Goal: Task Accomplishment & Management: Manage account settings

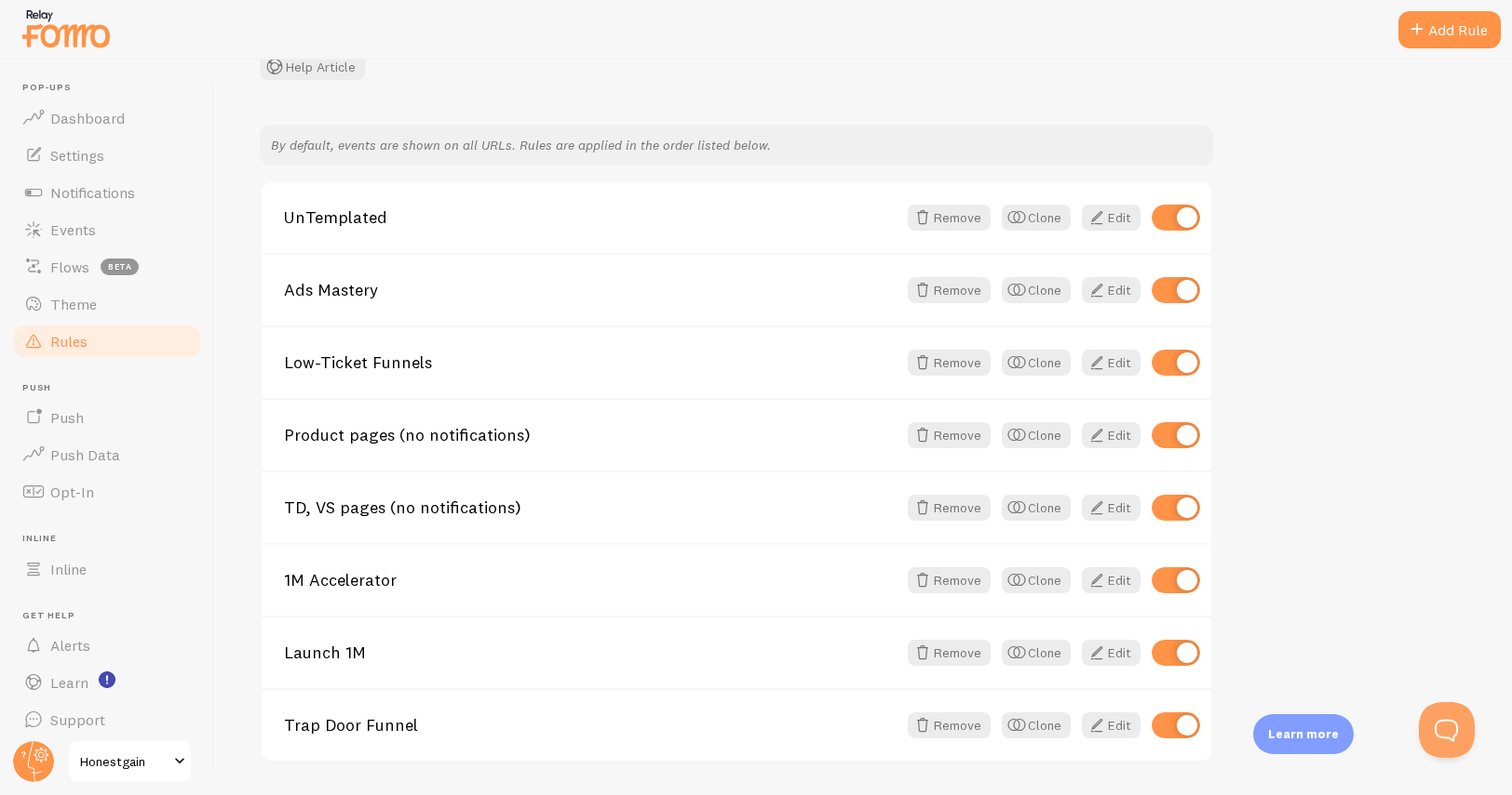
scroll to position [208, 0]
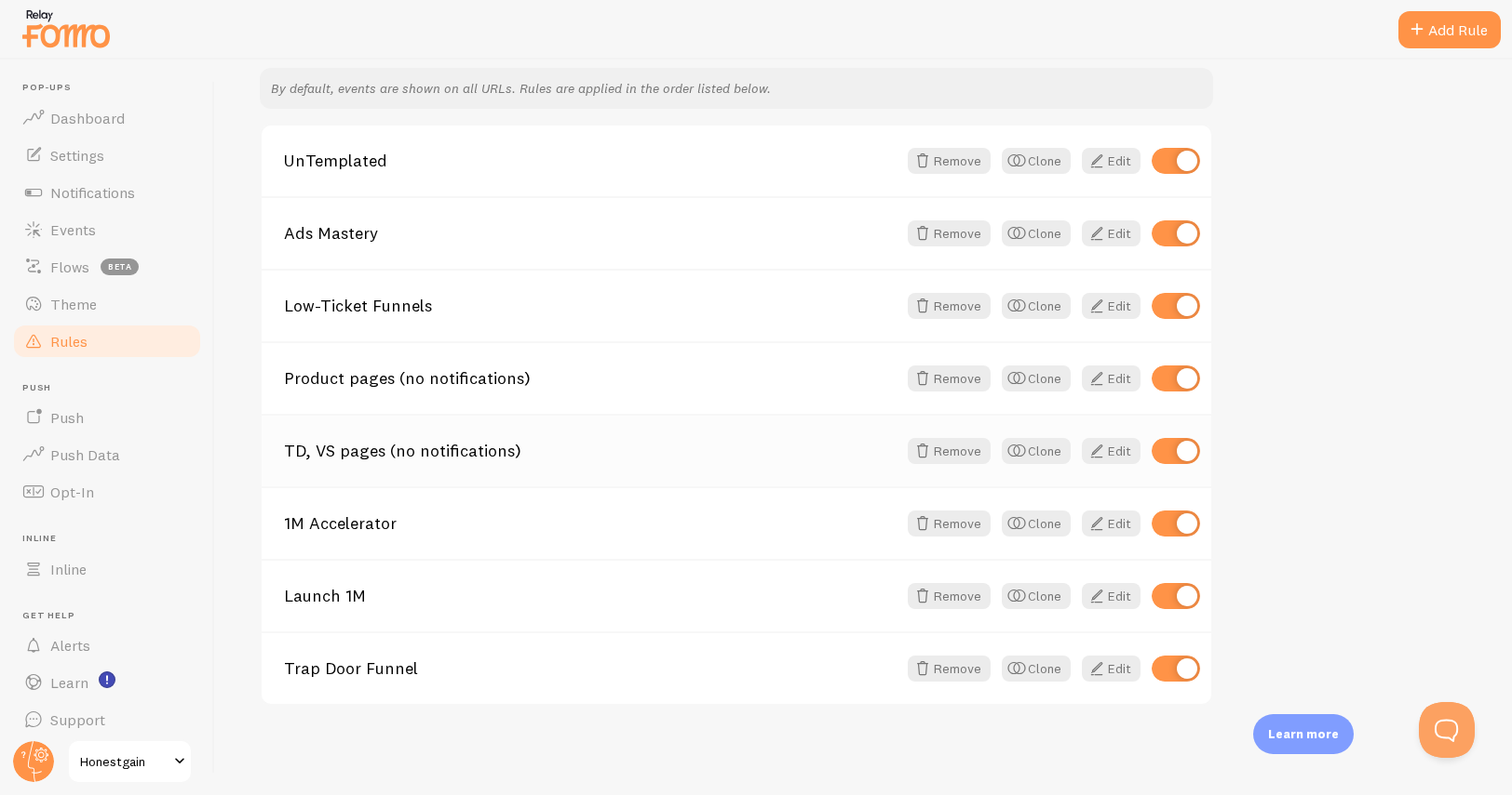
click at [363, 452] on link "TD, VS pages (no notifications)" at bounding box center [590, 452] width 613 height 17
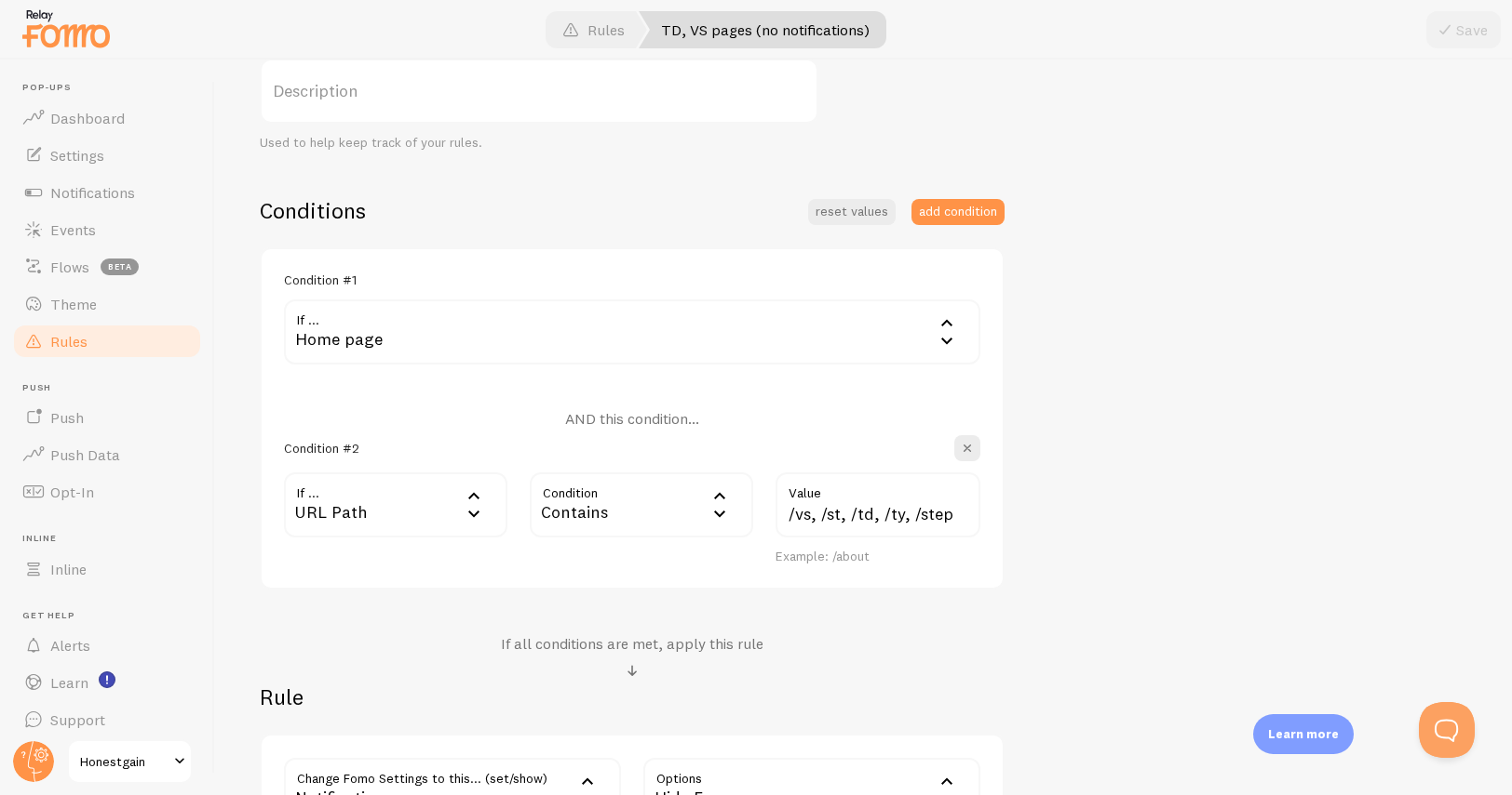
scroll to position [335, 0]
click at [953, 512] on input "/vs, /st, /td, /ty, /step" at bounding box center [877, 502] width 205 height 65
click at [1143, 587] on div "TD, VS pages (no notifications) Title Example: Checkout Page Description Used t…" at bounding box center [863, 393] width 1208 height 903
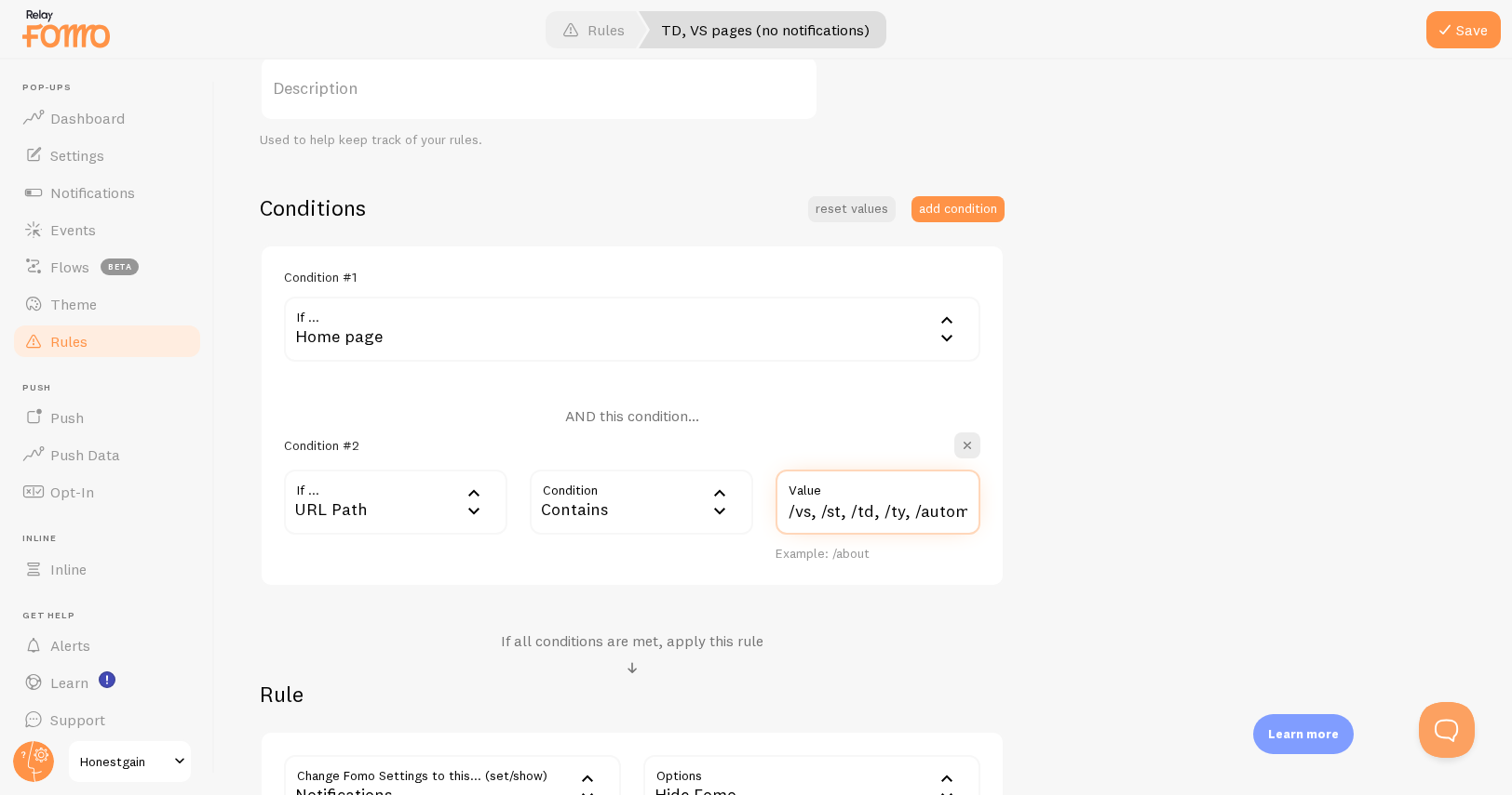
scroll to position [0, 19]
drag, startPoint x: 928, startPoint y: 510, endPoint x: 1012, endPoint y: 511, distance: 84.0
click at [1013, 511] on div "TD, VS pages (no notifications) Title Example: Checkout Page Description Used t…" at bounding box center [863, 393] width 1208 height 903
click at [967, 514] on input "/vs, /st, /td, /ty, /automate" at bounding box center [877, 502] width 205 height 65
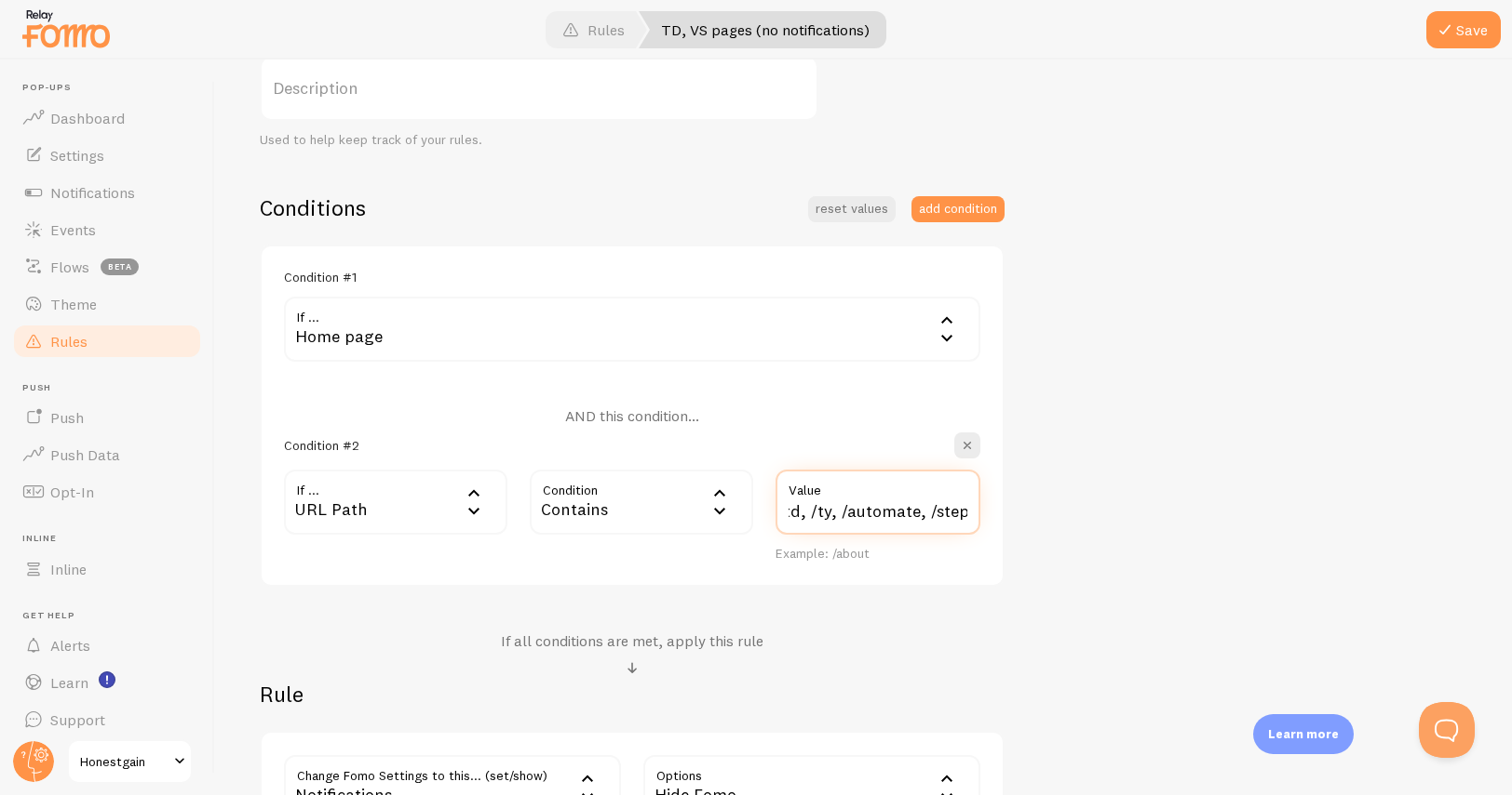
type input "/vs, /st, /td, /ty, /automate, /step2"
click at [1208, 500] on div "TD, VS pages (no notifications) Title Example: Checkout Page Description Used t…" at bounding box center [863, 393] width 1208 height 903
click at [933, 326] on div "Home page" at bounding box center [632, 329] width 697 height 65
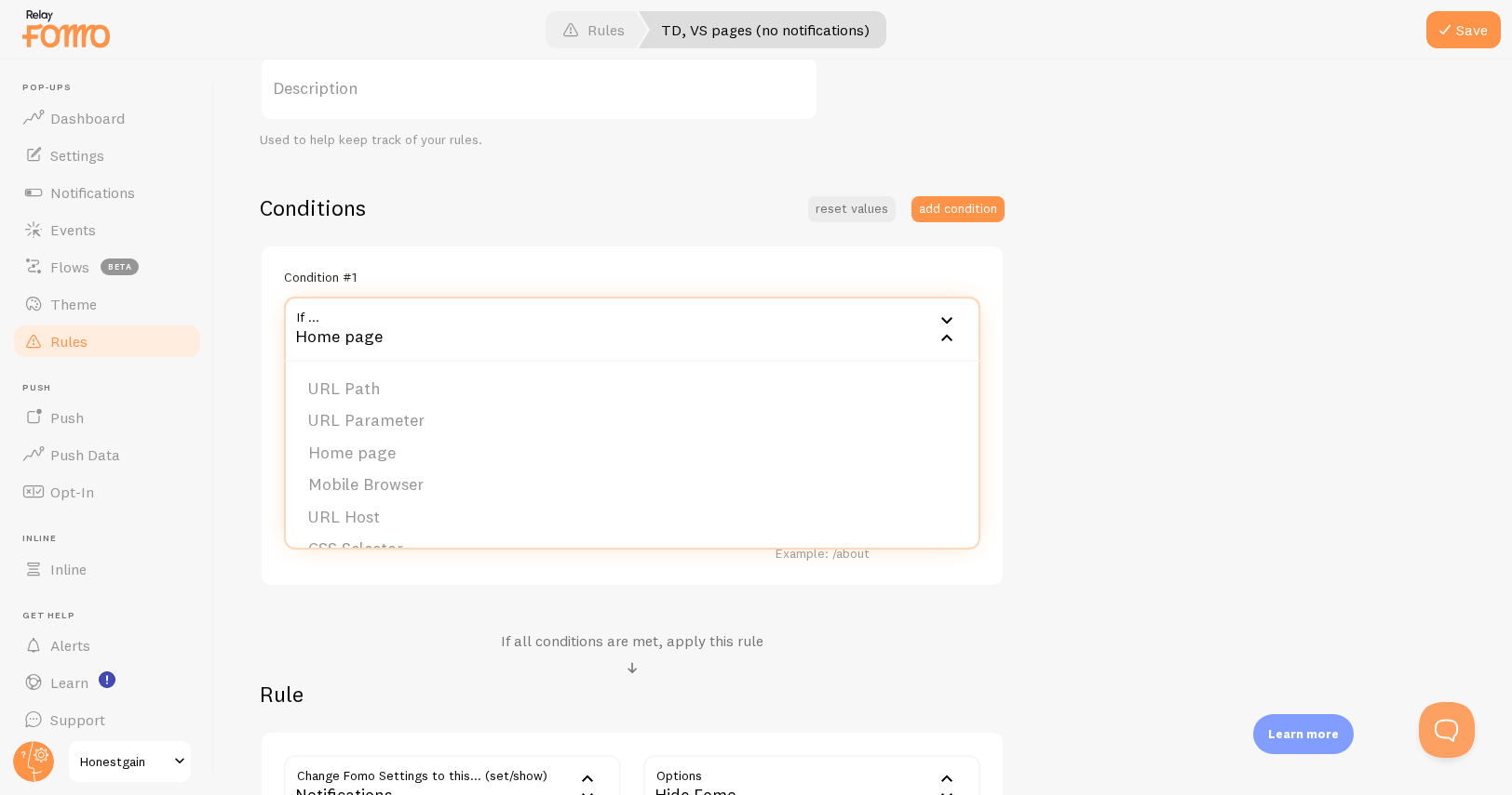
click at [1182, 325] on div "TD, VS pages (no notifications) Title Example: Checkout Page Description Used t…" at bounding box center [863, 393] width 1208 height 903
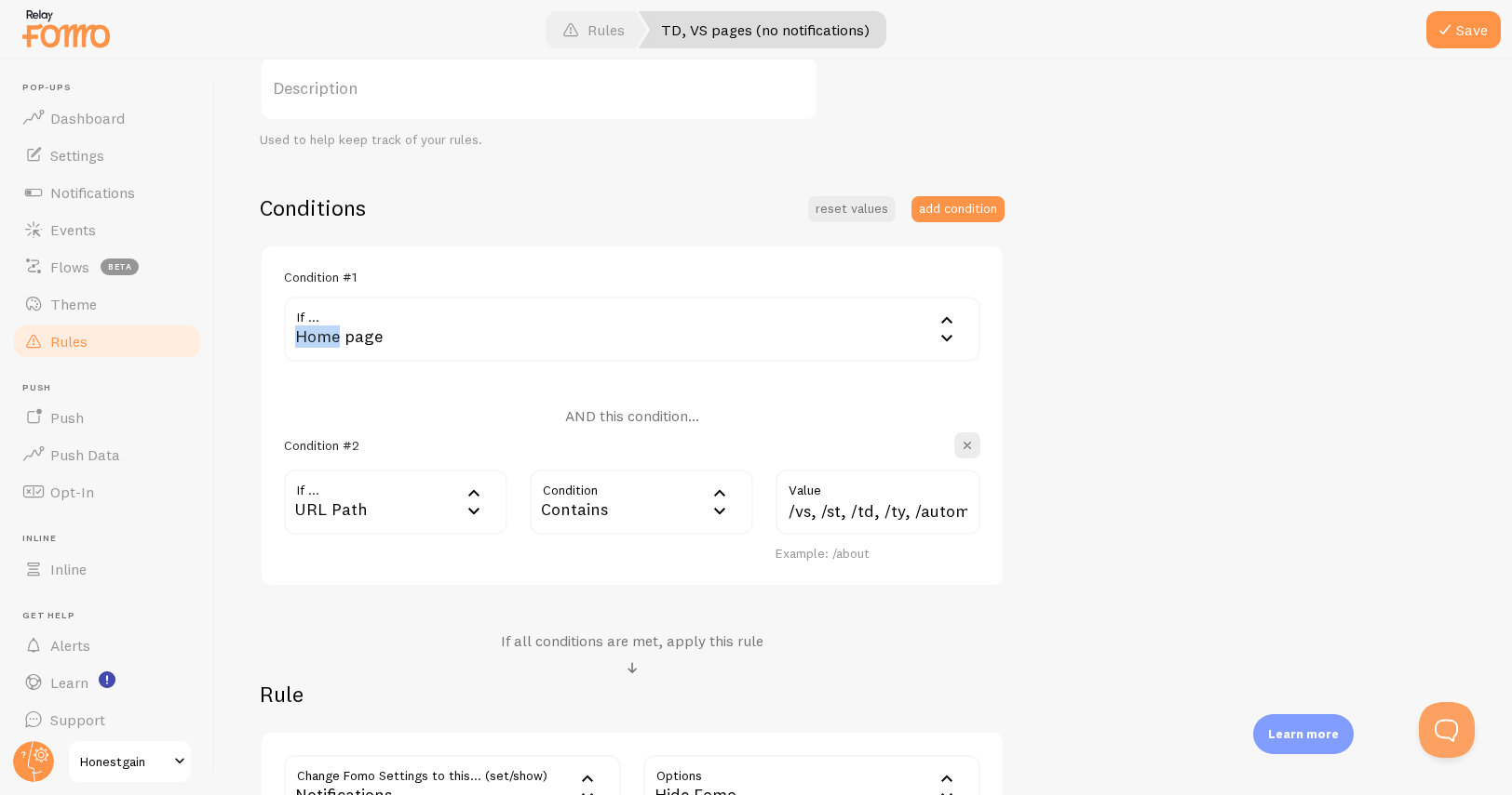
click at [1182, 325] on div "TD, VS pages (no notifications) Title Example: Checkout Page Description Used t…" at bounding box center [863, 393] width 1208 height 903
click at [454, 336] on div "Home page" at bounding box center [632, 329] width 697 height 65
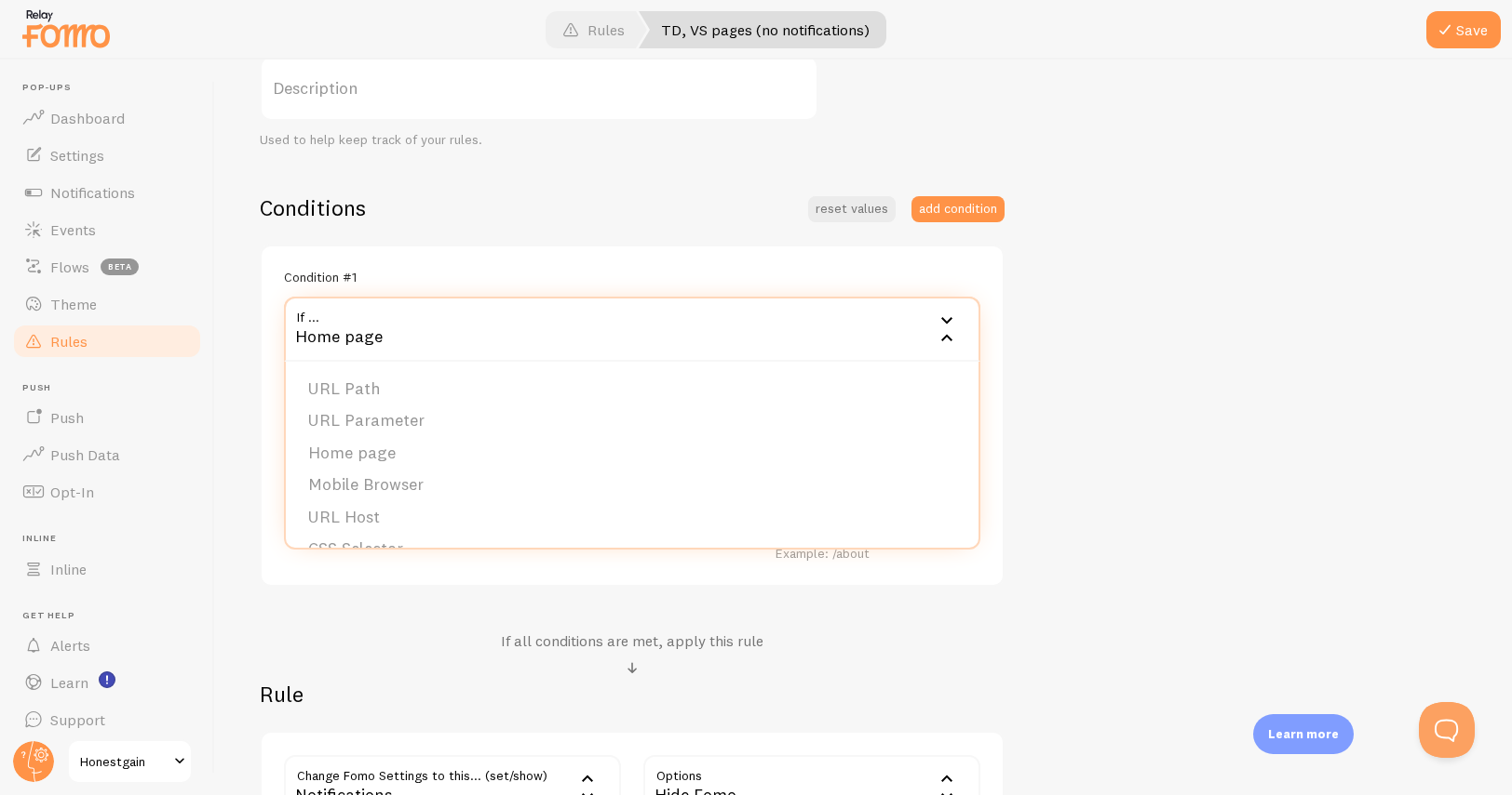
click at [239, 307] on div "Edit Rule Customize Fomo by page path and more, like hide Notifications on your…" at bounding box center [863, 428] width 1297 height 736
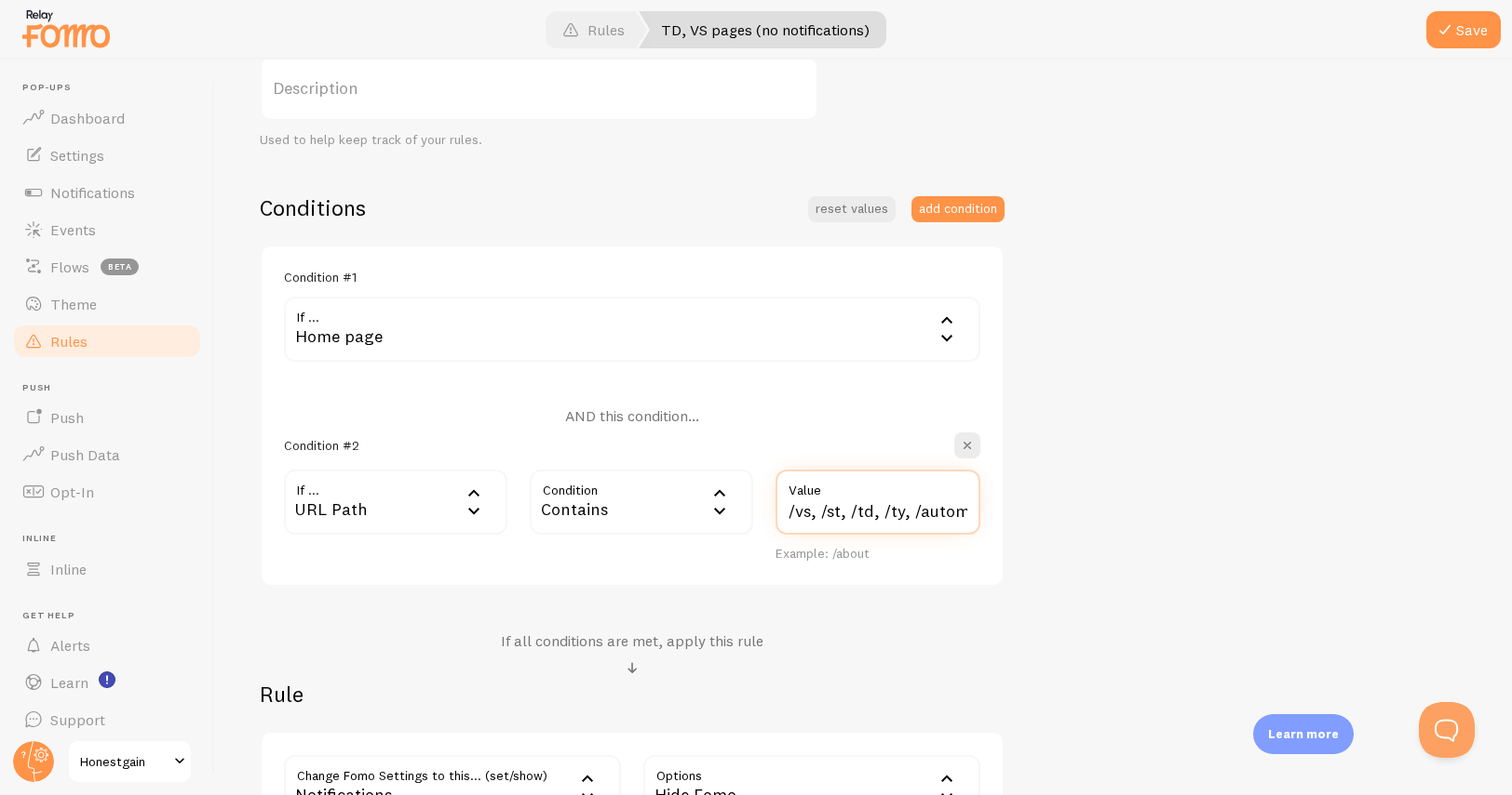
click at [846, 518] on input "/vs, /st, /td, /ty, /automate, /step2" at bounding box center [877, 502] width 205 height 65
click at [871, 207] on button "reset values" at bounding box center [852, 208] width 88 height 26
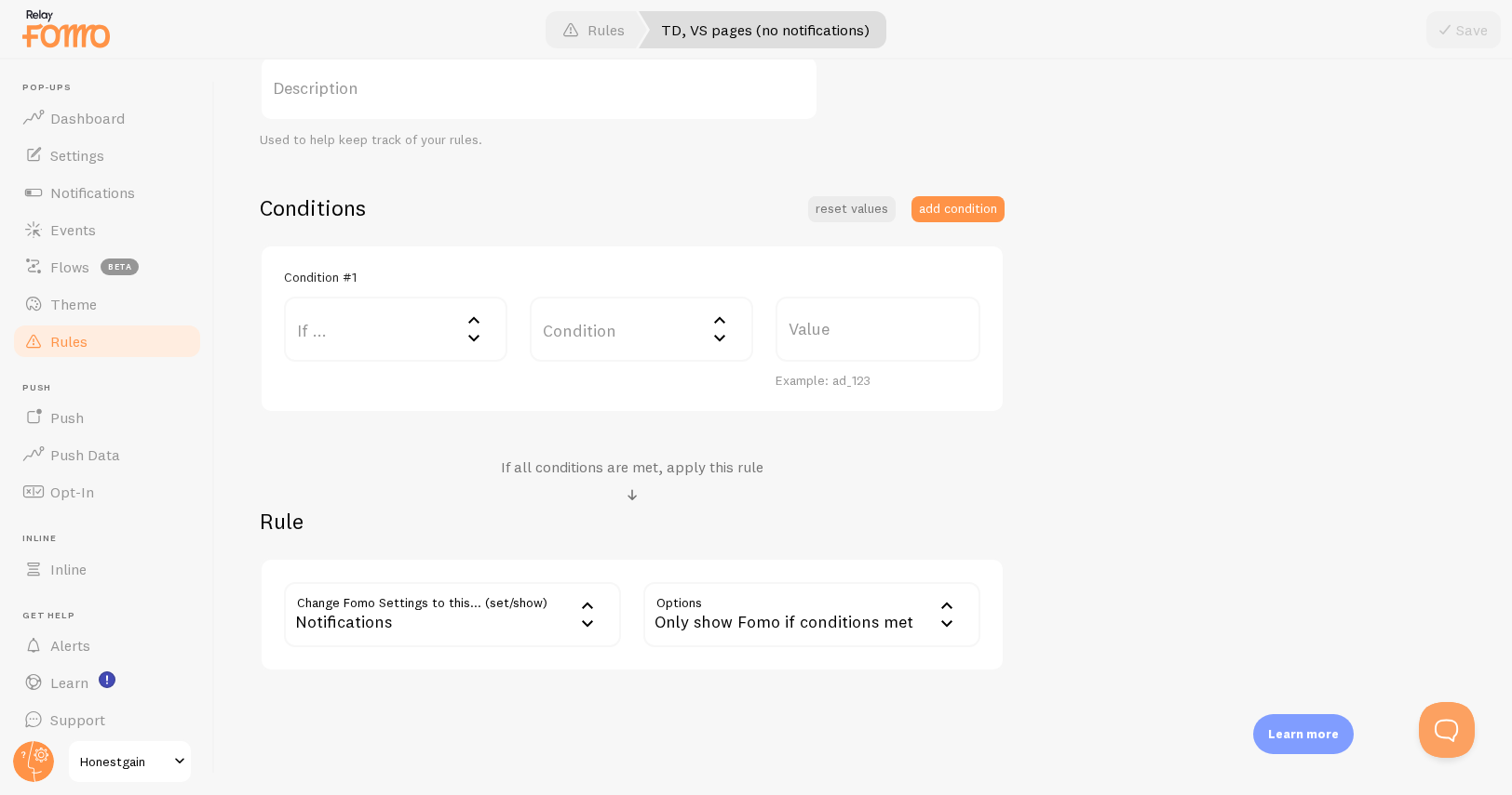
click at [361, 326] on label "If ..." at bounding box center [395, 329] width 224 height 65
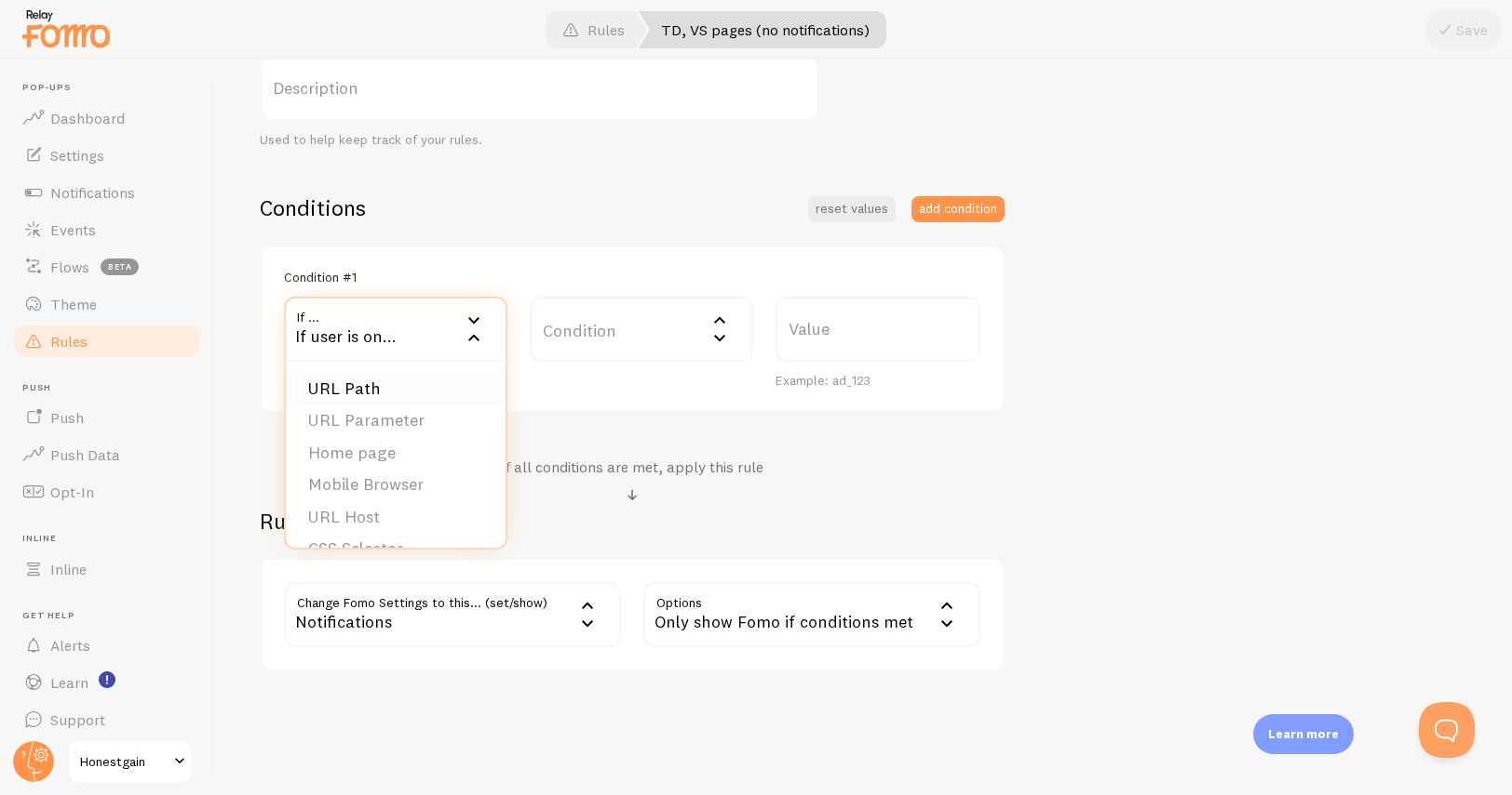
click at [362, 391] on li "URL Path" at bounding box center [395, 389] width 220 height 32
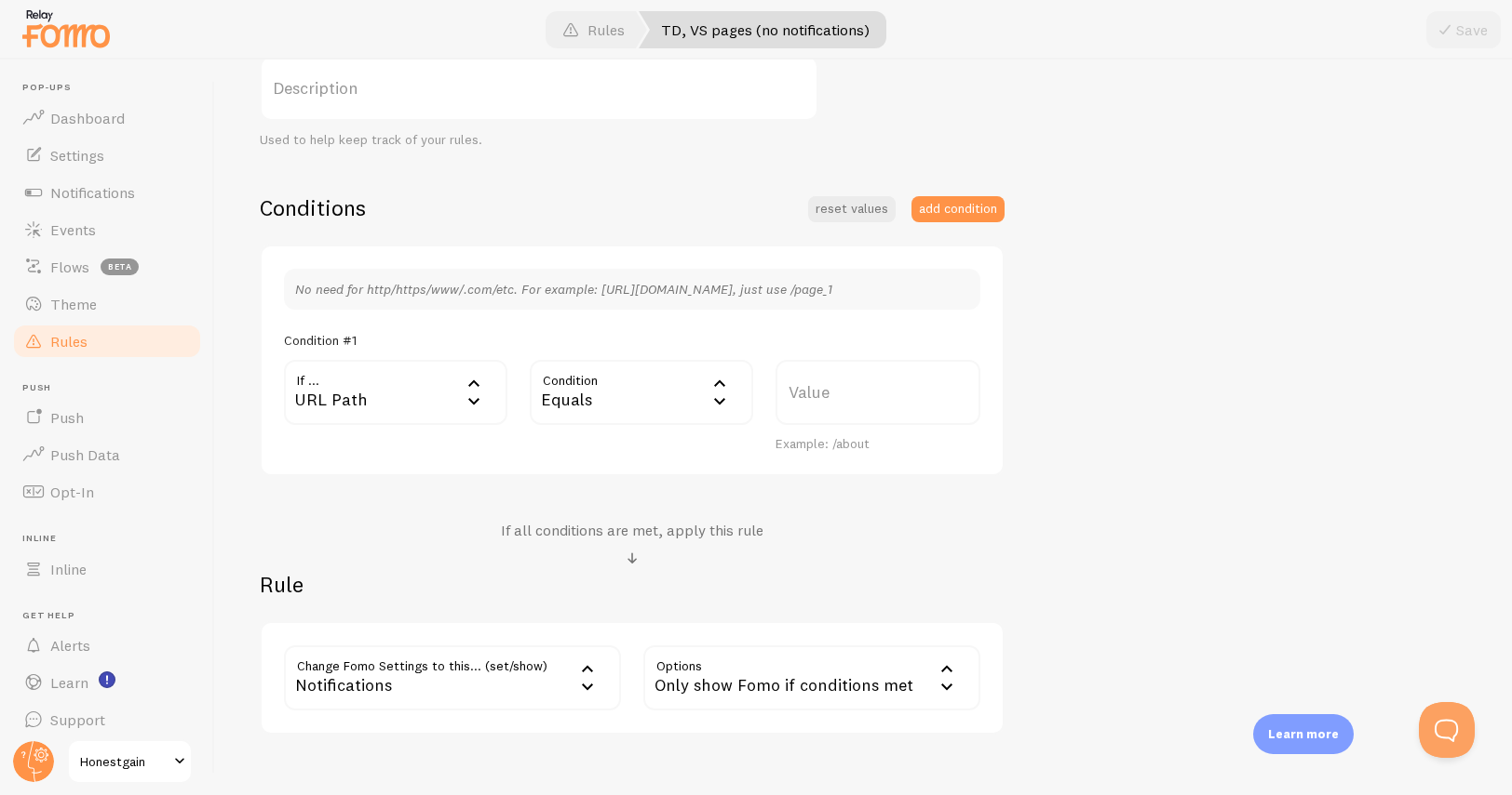
click at [638, 418] on div "Equals" at bounding box center [641, 393] width 224 height 65
click at [605, 549] on li "Contains" at bounding box center [641, 549] width 220 height 32
click at [833, 405] on label "Value" at bounding box center [877, 393] width 205 height 65
click at [833, 405] on input "Value" at bounding box center [877, 393] width 205 height 65
paste input "/vs, /st, /td, /ty, /automate, /step2"
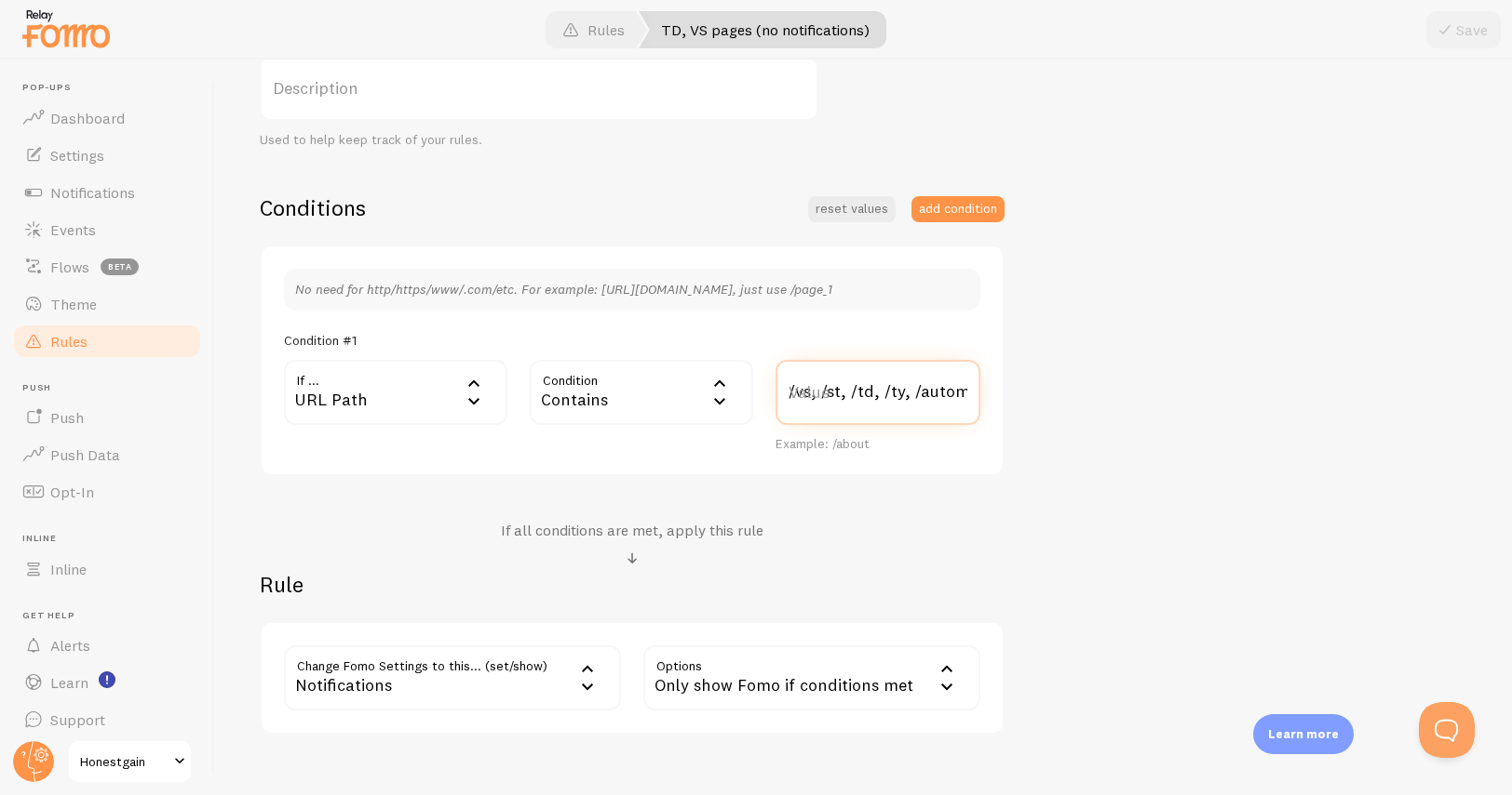
scroll to position [0, 73]
type input "/vs, /st, /td, /ty, /automate, /step2"
click at [1187, 426] on div "TD, VS pages (no notifications) Title Example: Checkout Page Description Used t…" at bounding box center [863, 338] width 1208 height 793
click at [1469, 22] on button "Save" at bounding box center [1463, 29] width 74 height 37
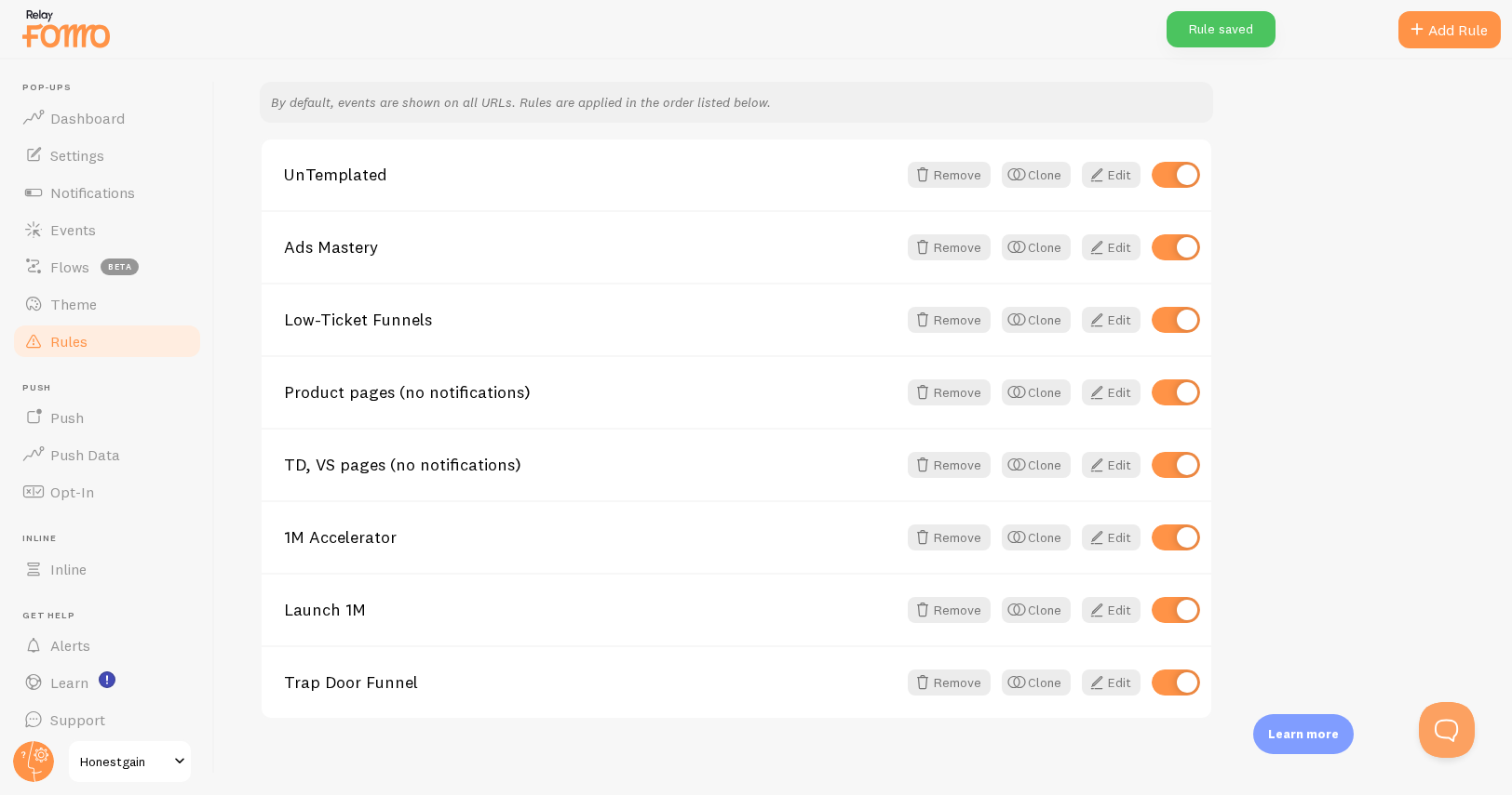
scroll to position [208, 0]
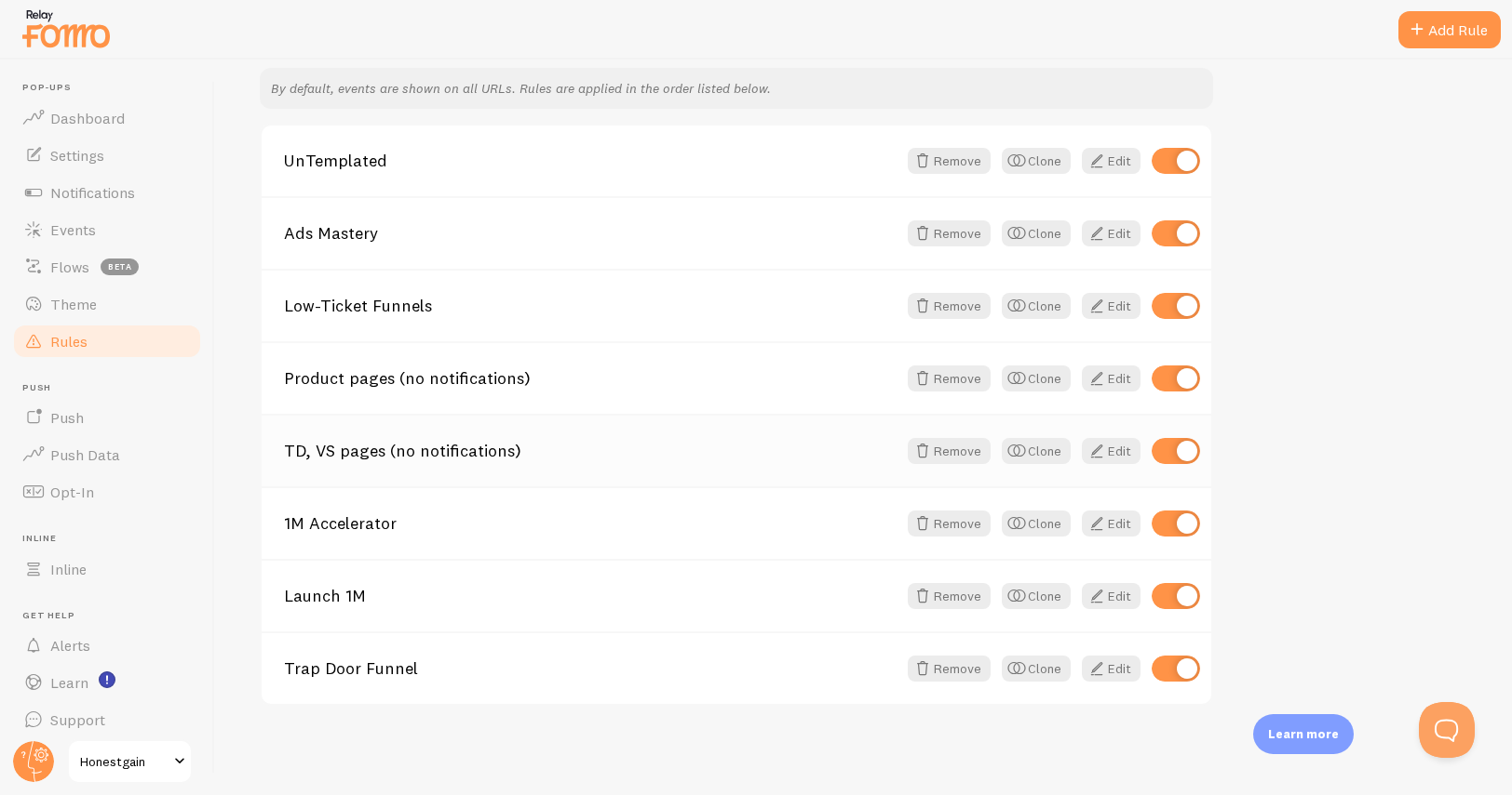
click at [501, 449] on link "TD, VS pages (no notifications)" at bounding box center [590, 452] width 613 height 17
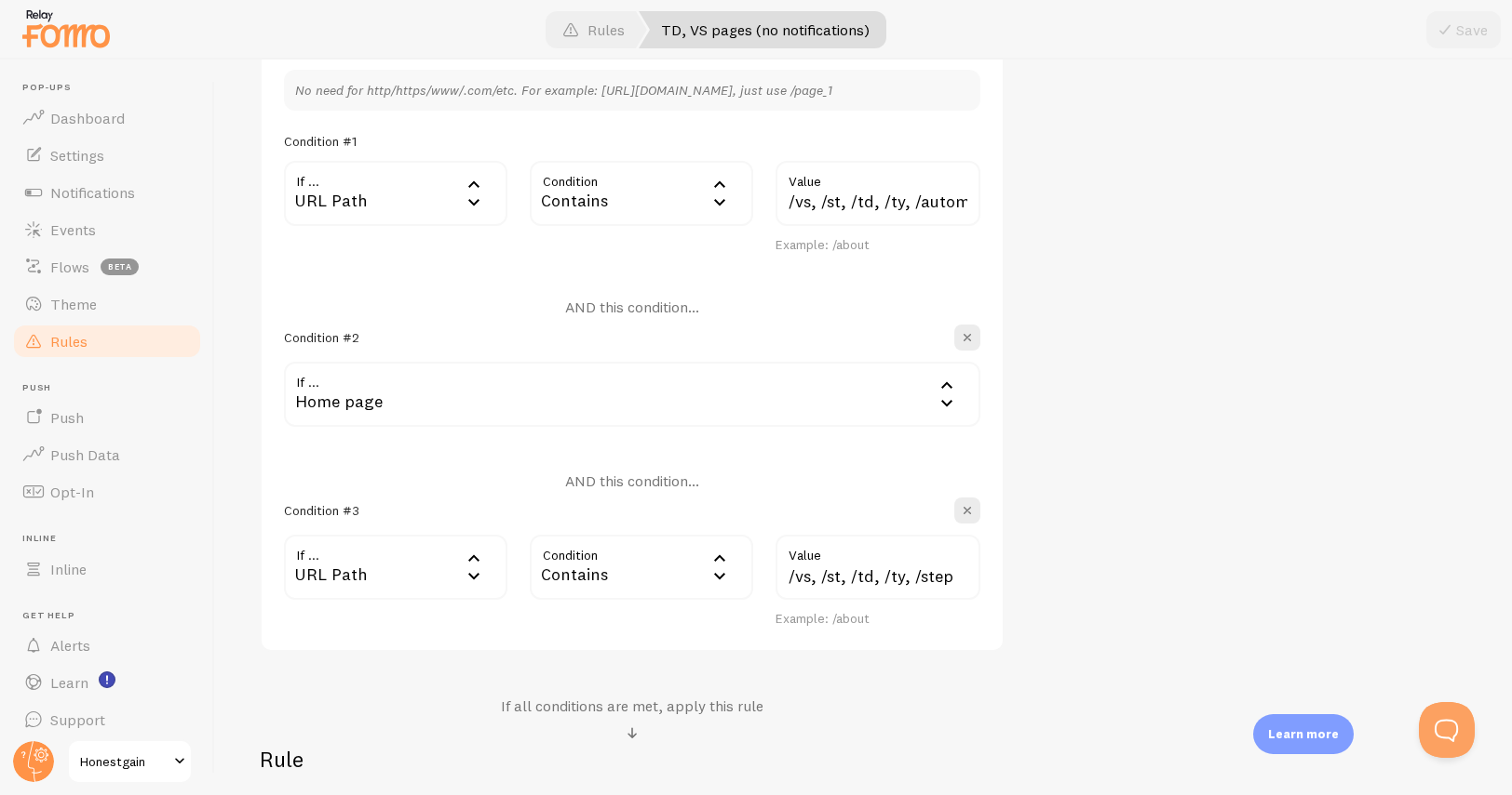
scroll to position [534, 0]
click at [965, 338] on span "button" at bounding box center [968, 337] width 19 height 19
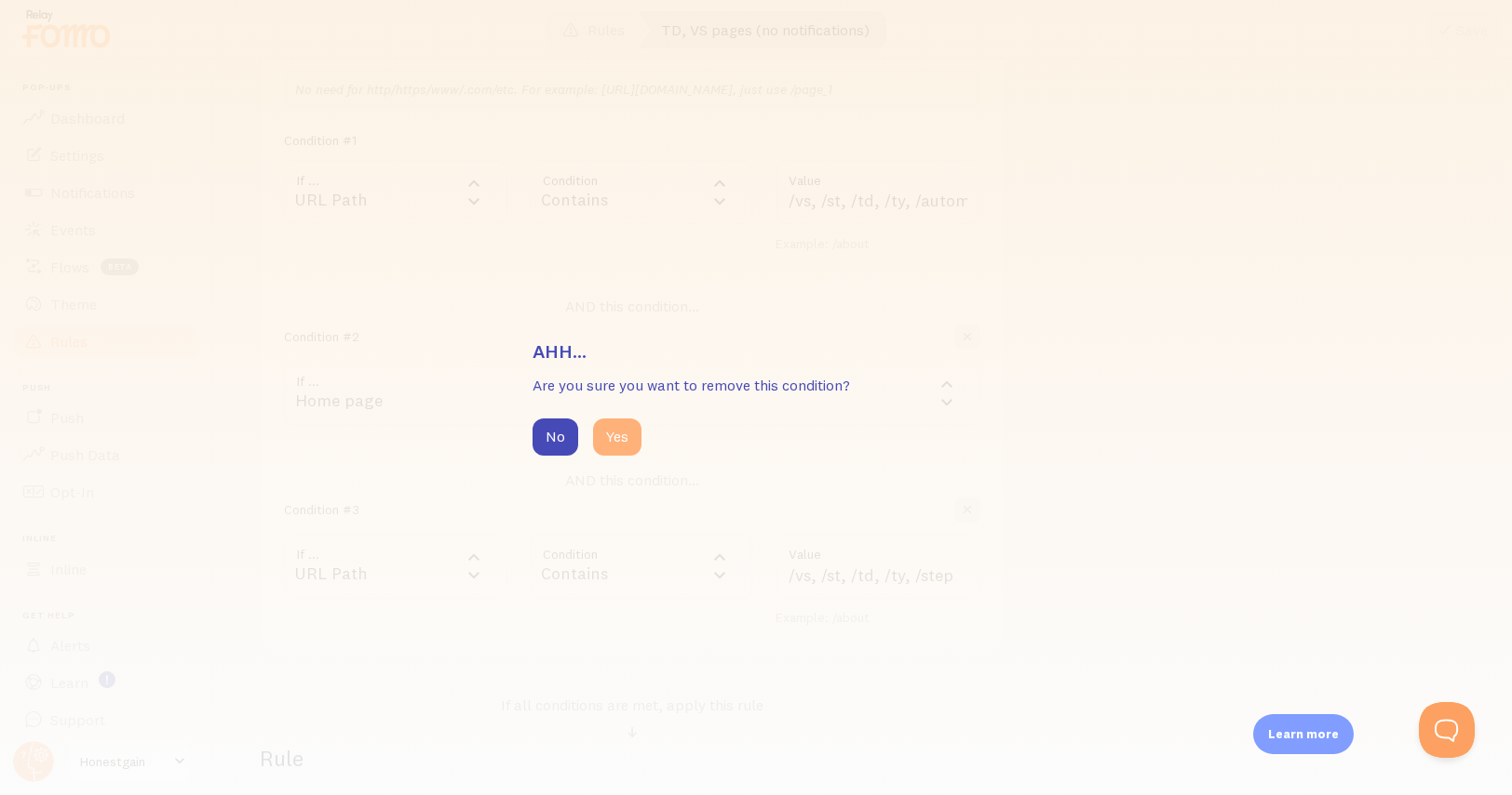
click at [618, 430] on button "Yes" at bounding box center [617, 436] width 49 height 37
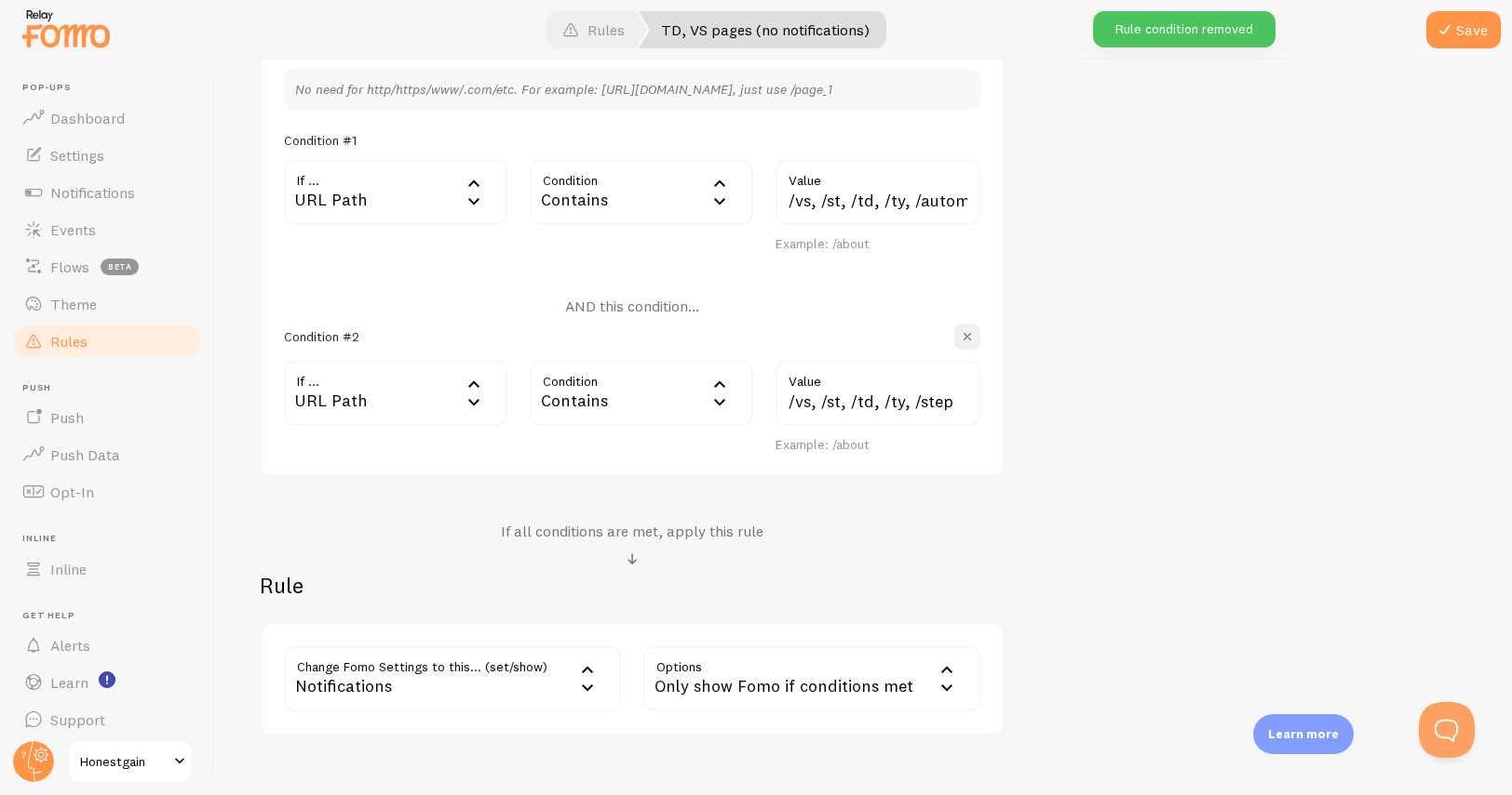
click at [964, 340] on span "button" at bounding box center [968, 337] width 19 height 19
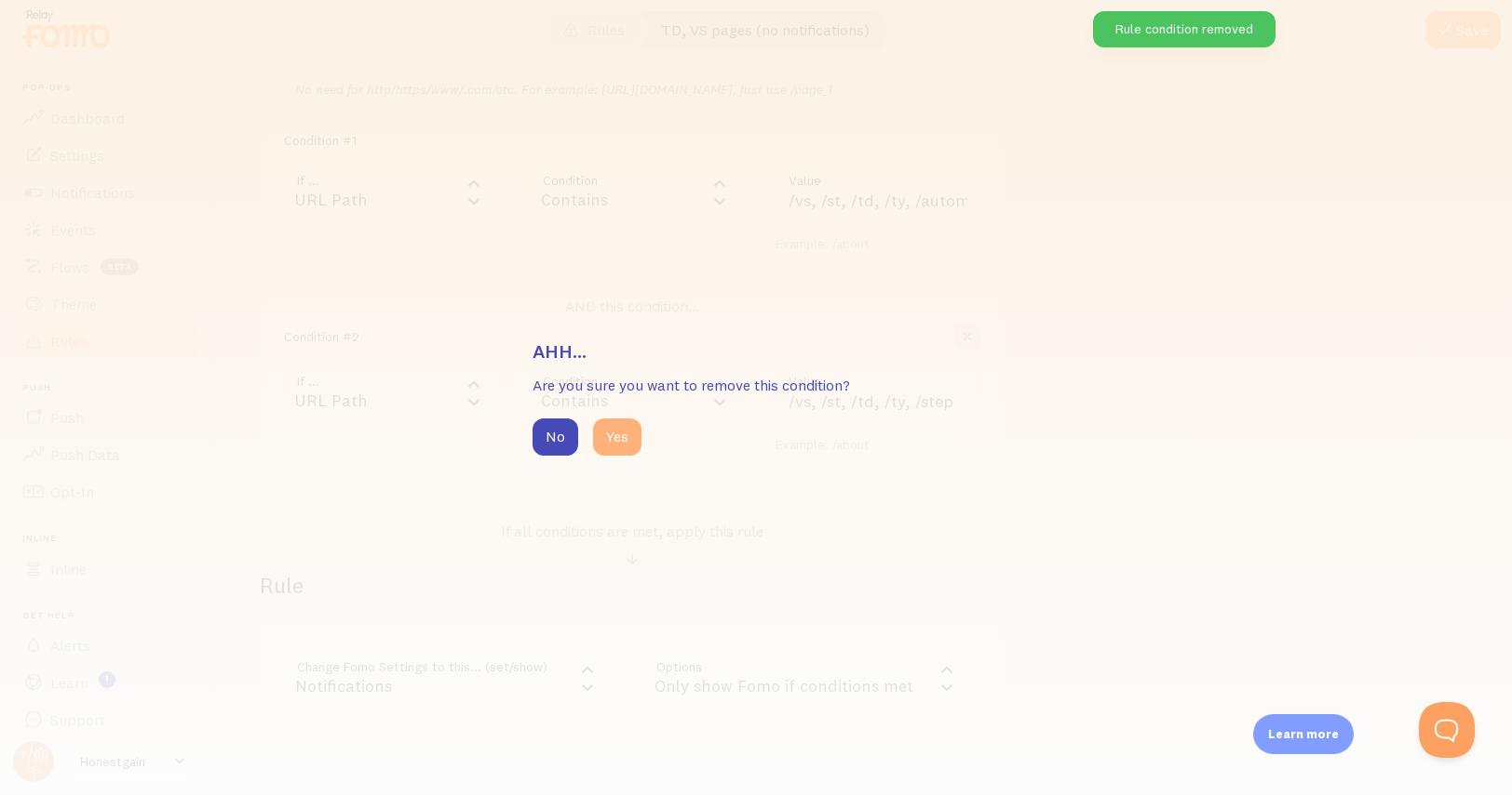
click at [609, 438] on button "Yes" at bounding box center [617, 436] width 49 height 37
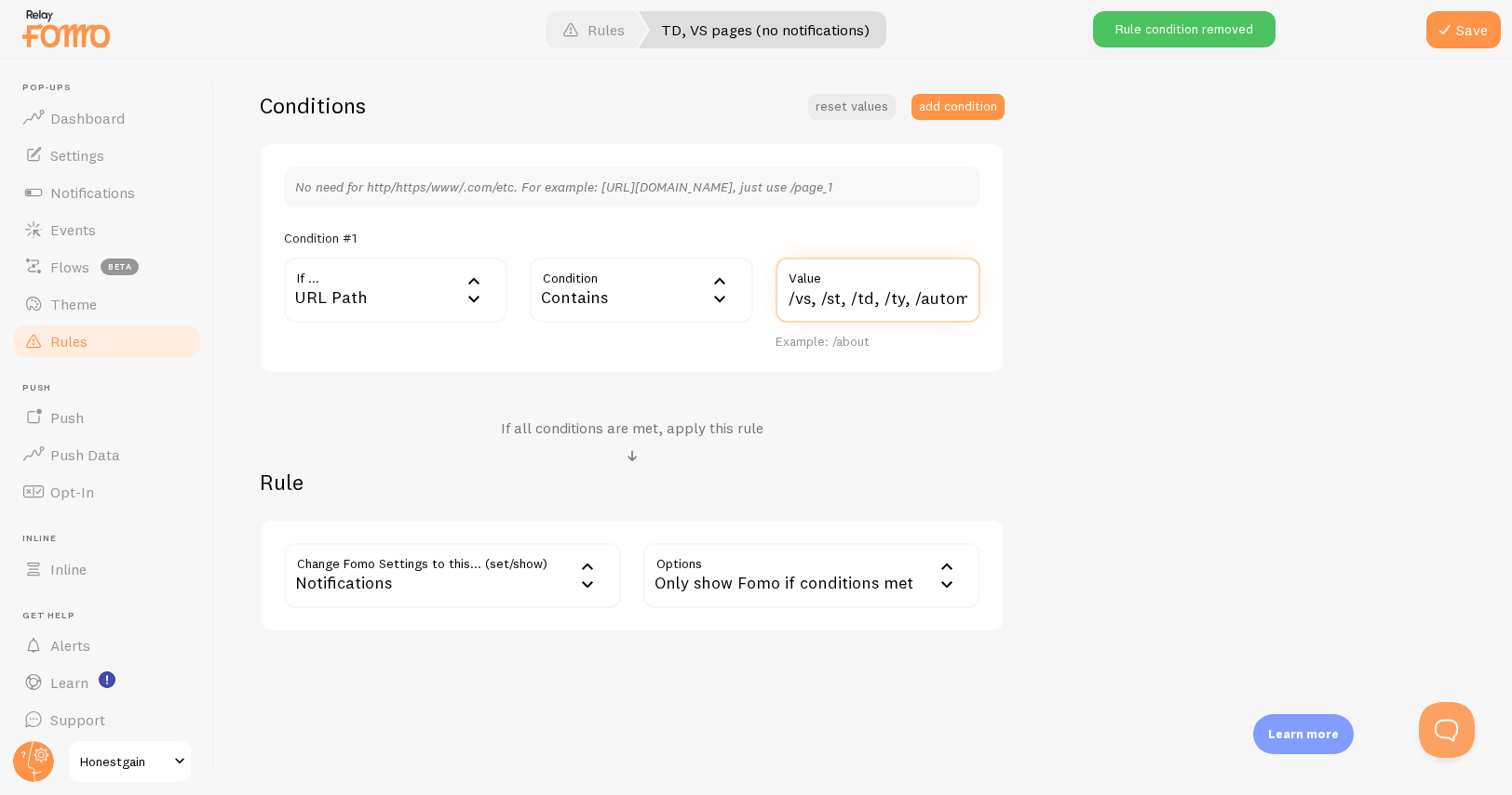
scroll to position [0, 74]
drag, startPoint x: 831, startPoint y: 298, endPoint x: 994, endPoint y: 289, distance: 163.2
click at [994, 289] on div "No need for http/https/www/.com/etc. For example: [URL][DOMAIN_NAME], just use …" at bounding box center [632, 259] width 745 height 233
click at [1122, 298] on div "TD, VS pages (no notifications) Title Example: Checkout Page Description Used t…" at bounding box center [863, 236] width 1208 height 793
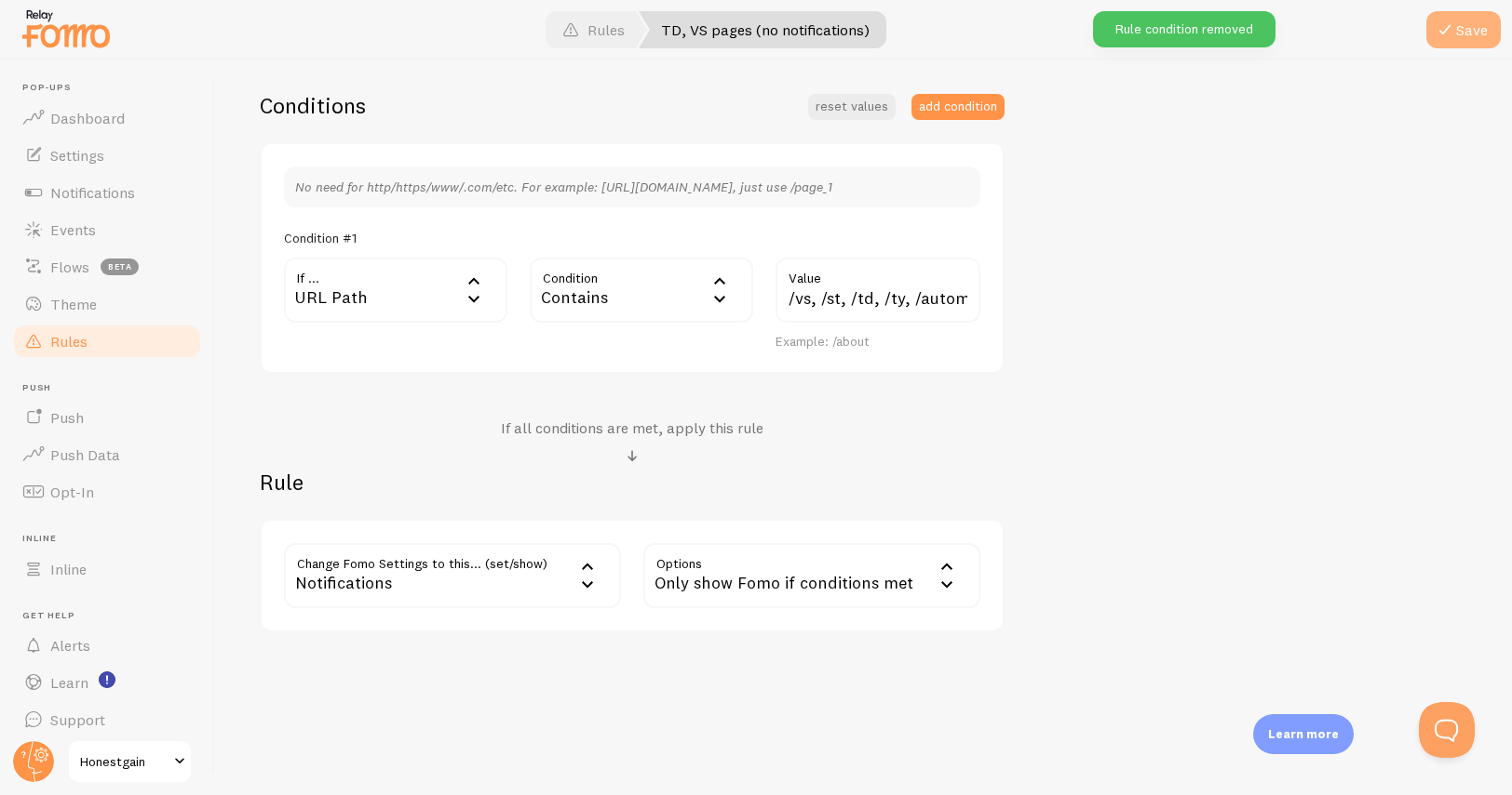
click at [1475, 37] on button "Save" at bounding box center [1463, 29] width 74 height 37
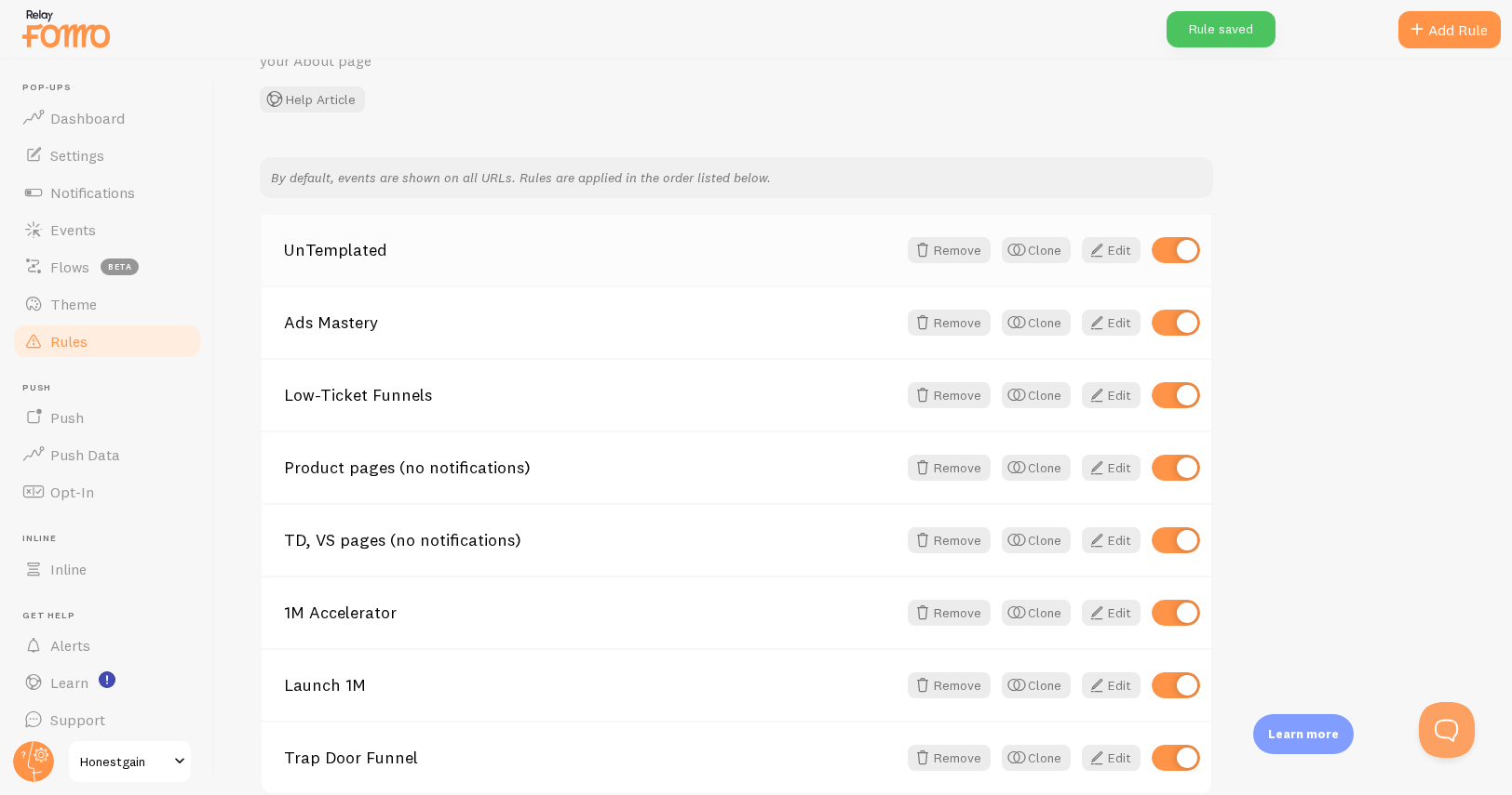
scroll to position [160, 0]
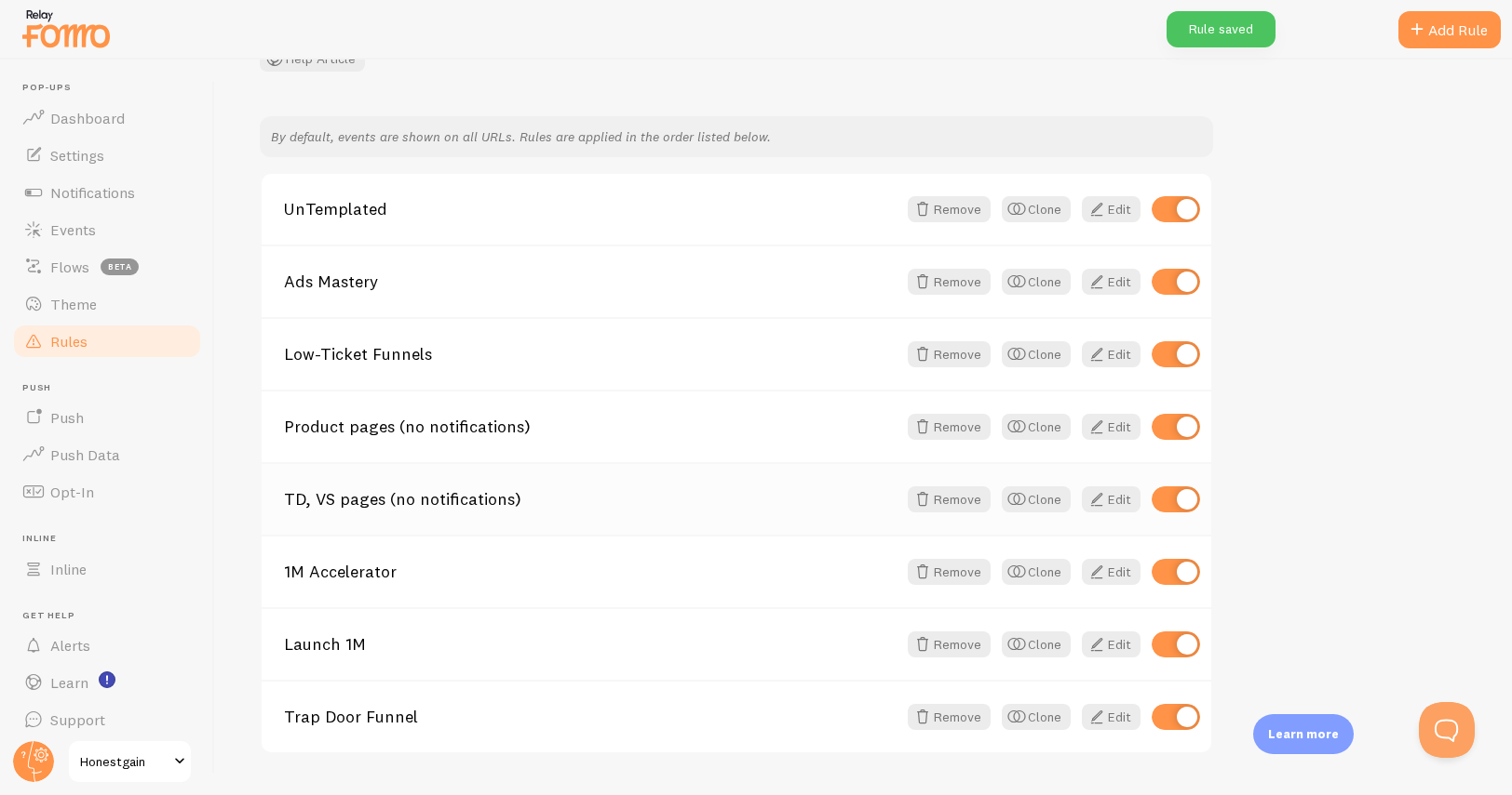
click at [451, 513] on div "TD, VS pages (no notifications) Remove Clone Edit" at bounding box center [736, 498] width 950 height 72
click at [439, 500] on link "TD, VS pages (no notifications)" at bounding box center [590, 500] width 613 height 17
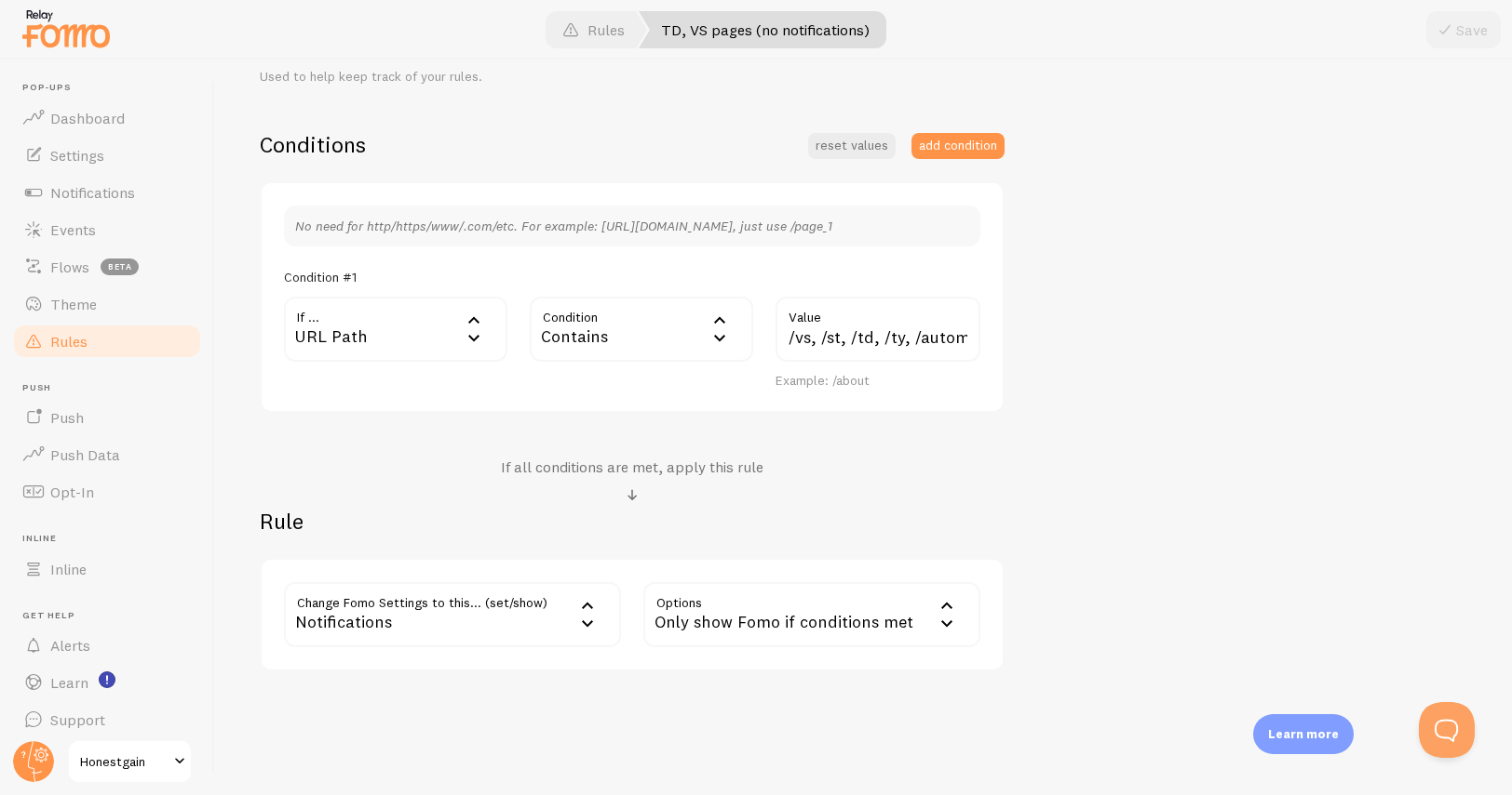
scroll to position [400, 0]
drag, startPoint x: 844, startPoint y: 336, endPoint x: 734, endPoint y: 336, distance: 110.0
click at [734, 336] on div "If ... url URL Path URL Path URL Parameter Home page Mobile Browser URL Host CS…" at bounding box center [632, 341] width 718 height 93
click at [873, 342] on input "/vs, /st, /td, /ty, /automate, /step2" at bounding box center [877, 327] width 205 height 65
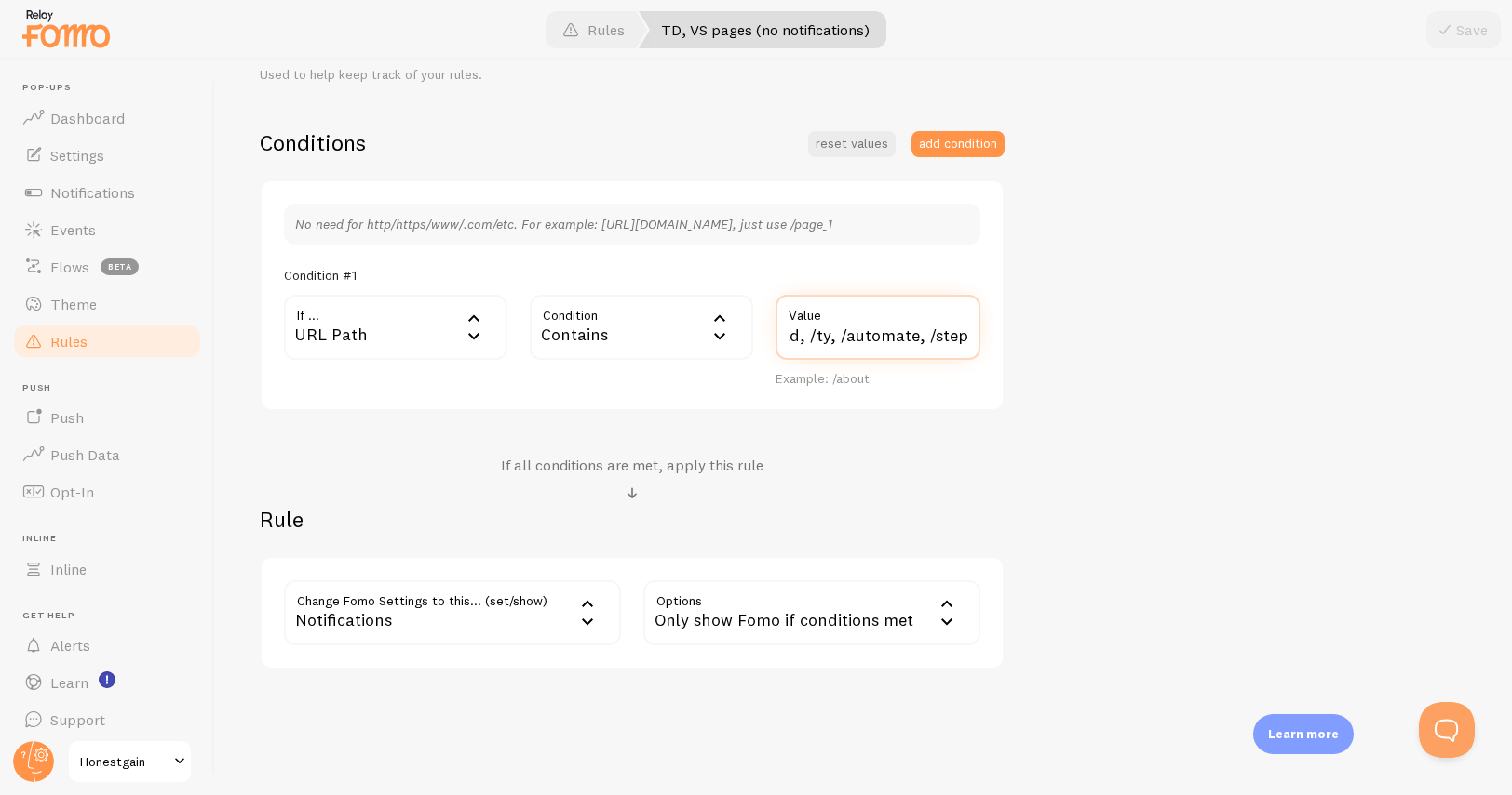
drag, startPoint x: 868, startPoint y: 336, endPoint x: 1034, endPoint y: 341, distance: 166.1
click at [1034, 341] on div "TD, VS pages (no notifications) Title Example: Checkout Page Description Used t…" at bounding box center [863, 273] width 1208 height 793
click at [563, 344] on div "Contains" at bounding box center [641, 327] width 224 height 65
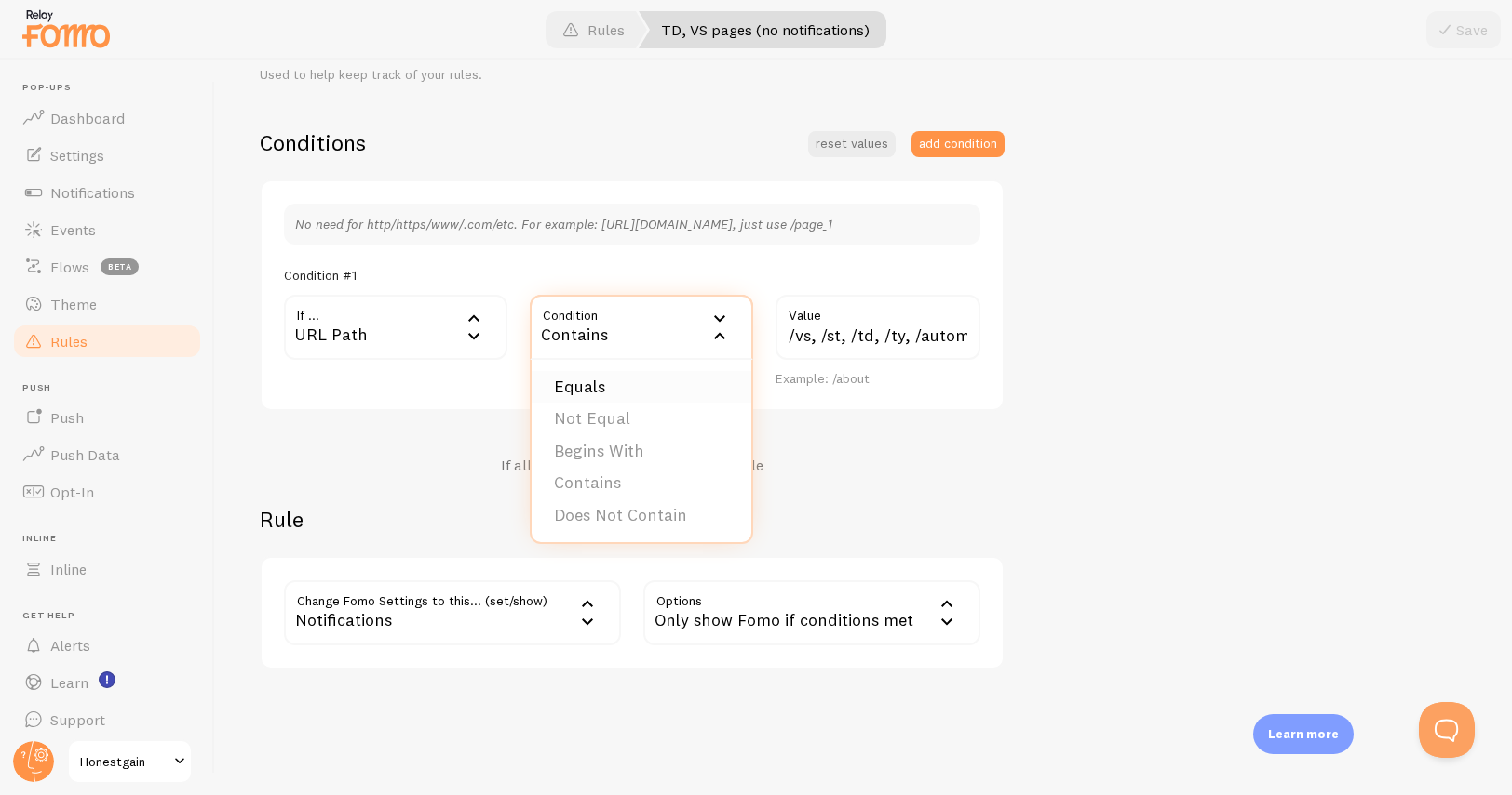
click at [579, 379] on li "Equals" at bounding box center [641, 387] width 220 height 32
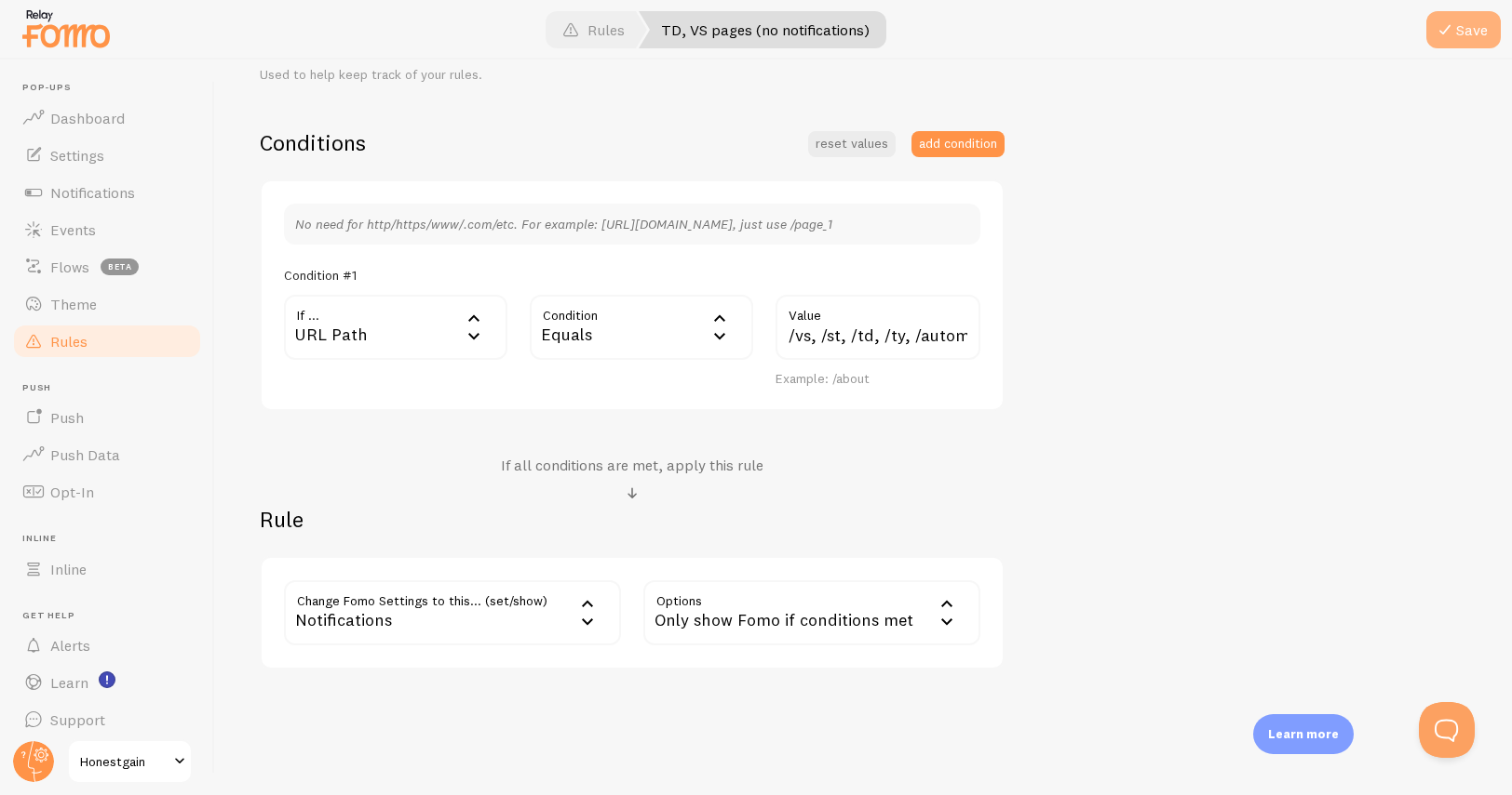
click at [1462, 36] on button "Save" at bounding box center [1463, 29] width 74 height 37
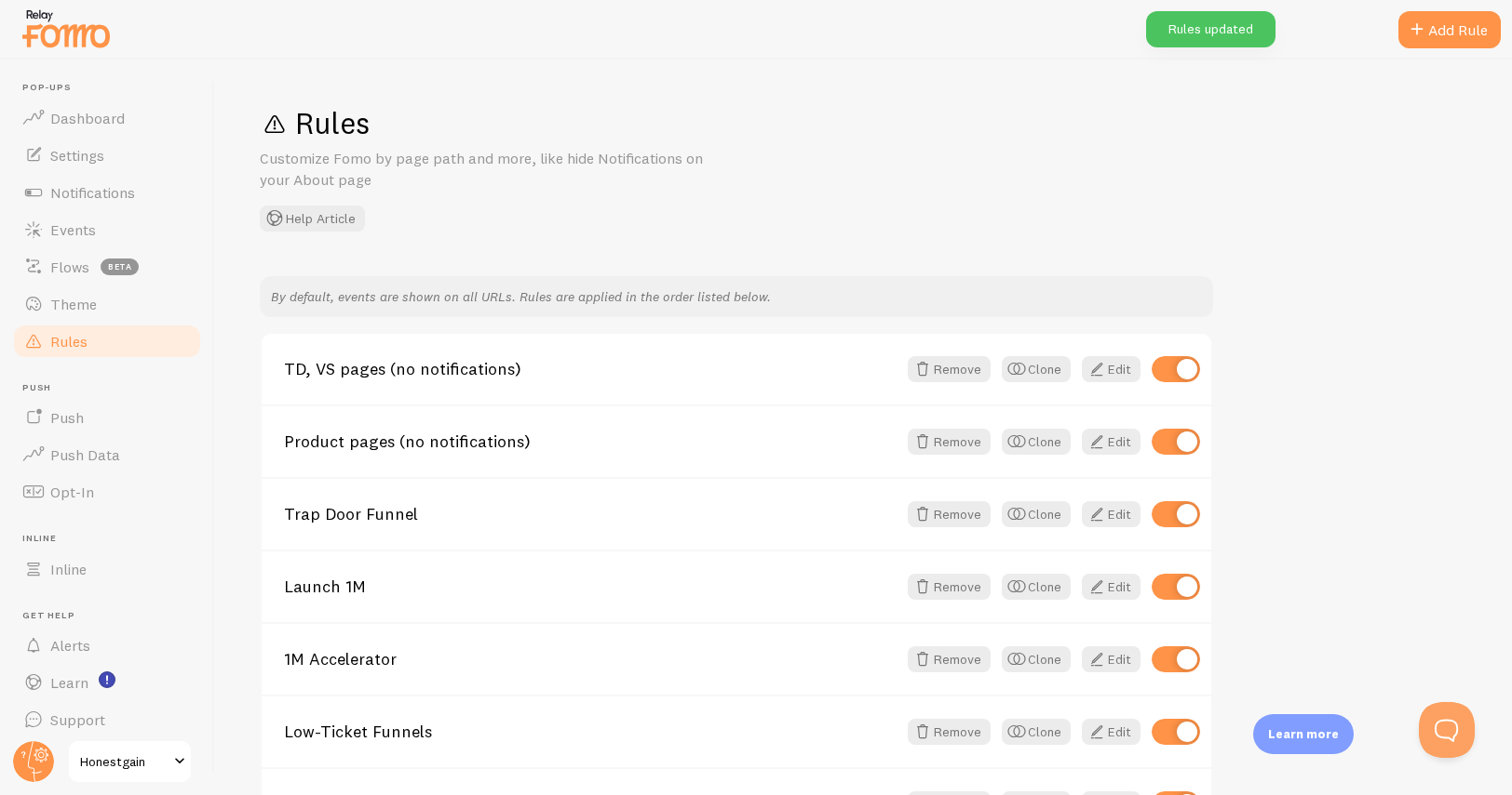
drag, startPoint x: 325, startPoint y: 473, endPoint x: 1412, endPoint y: 0, distance: 1185.5
click at [435, 368] on link "TD, VS pages (no notifications)" at bounding box center [590, 370] width 613 height 17
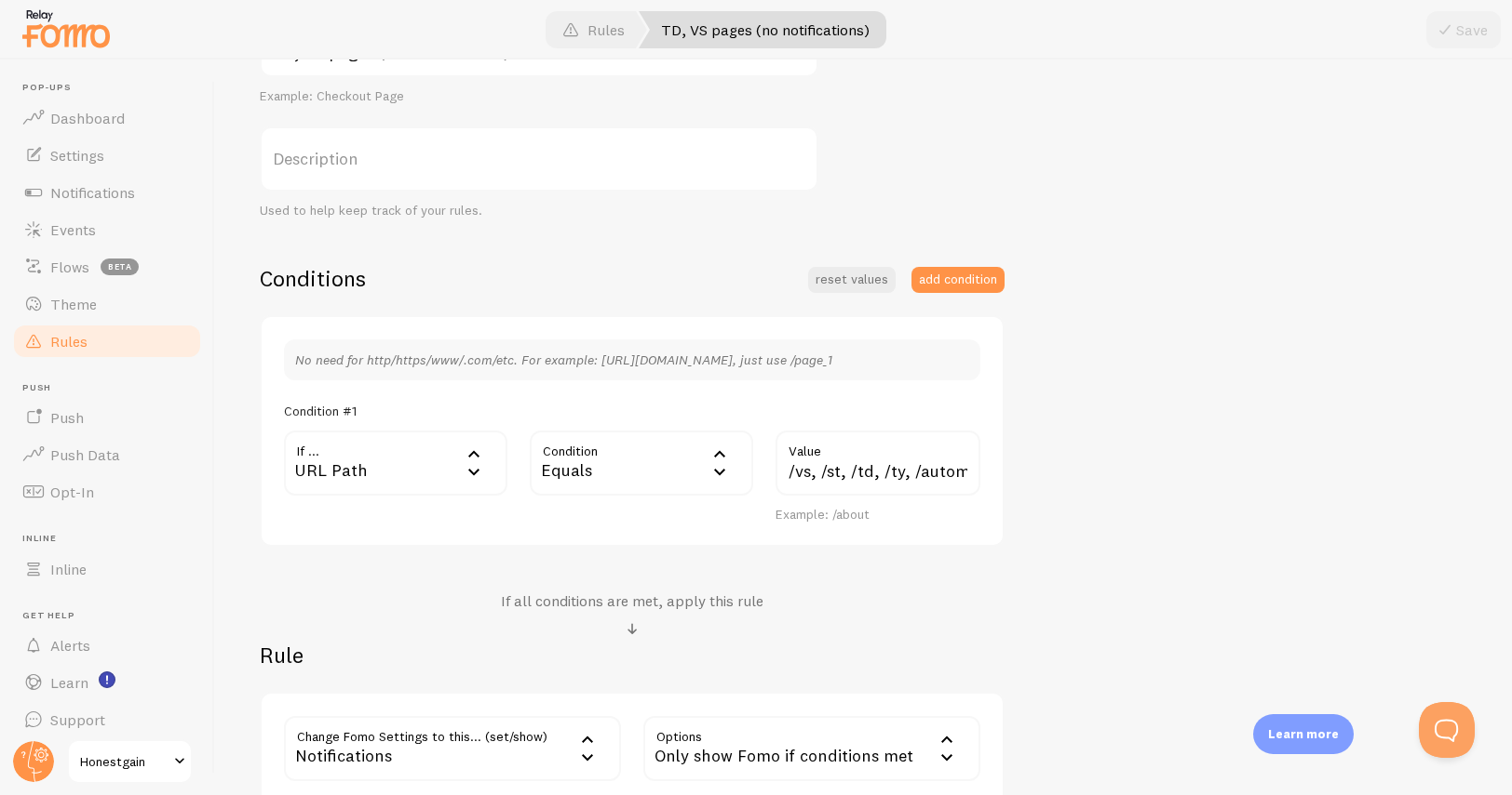
scroll to position [269, 0]
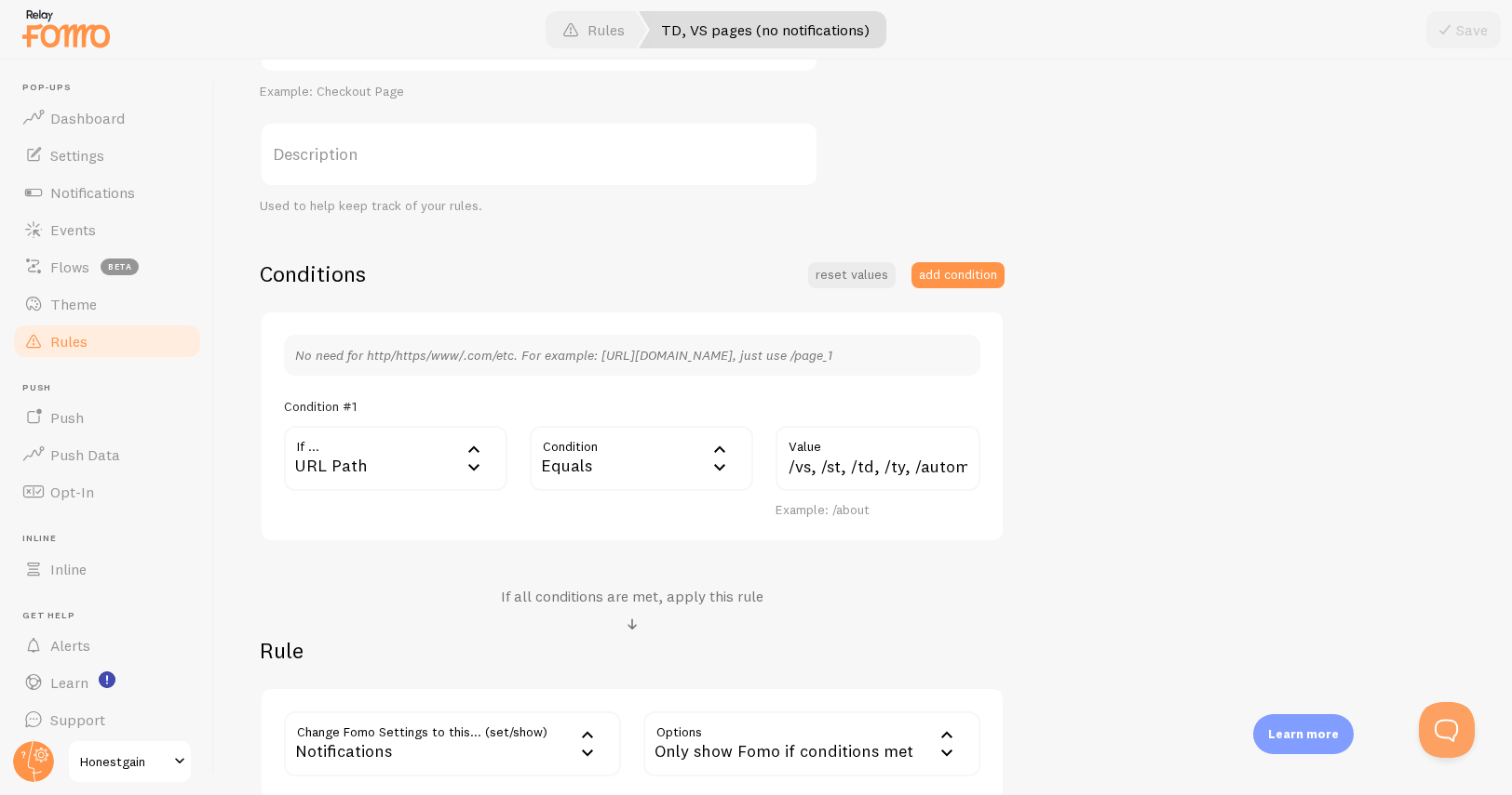
click at [591, 474] on div "Equals" at bounding box center [641, 458] width 224 height 65
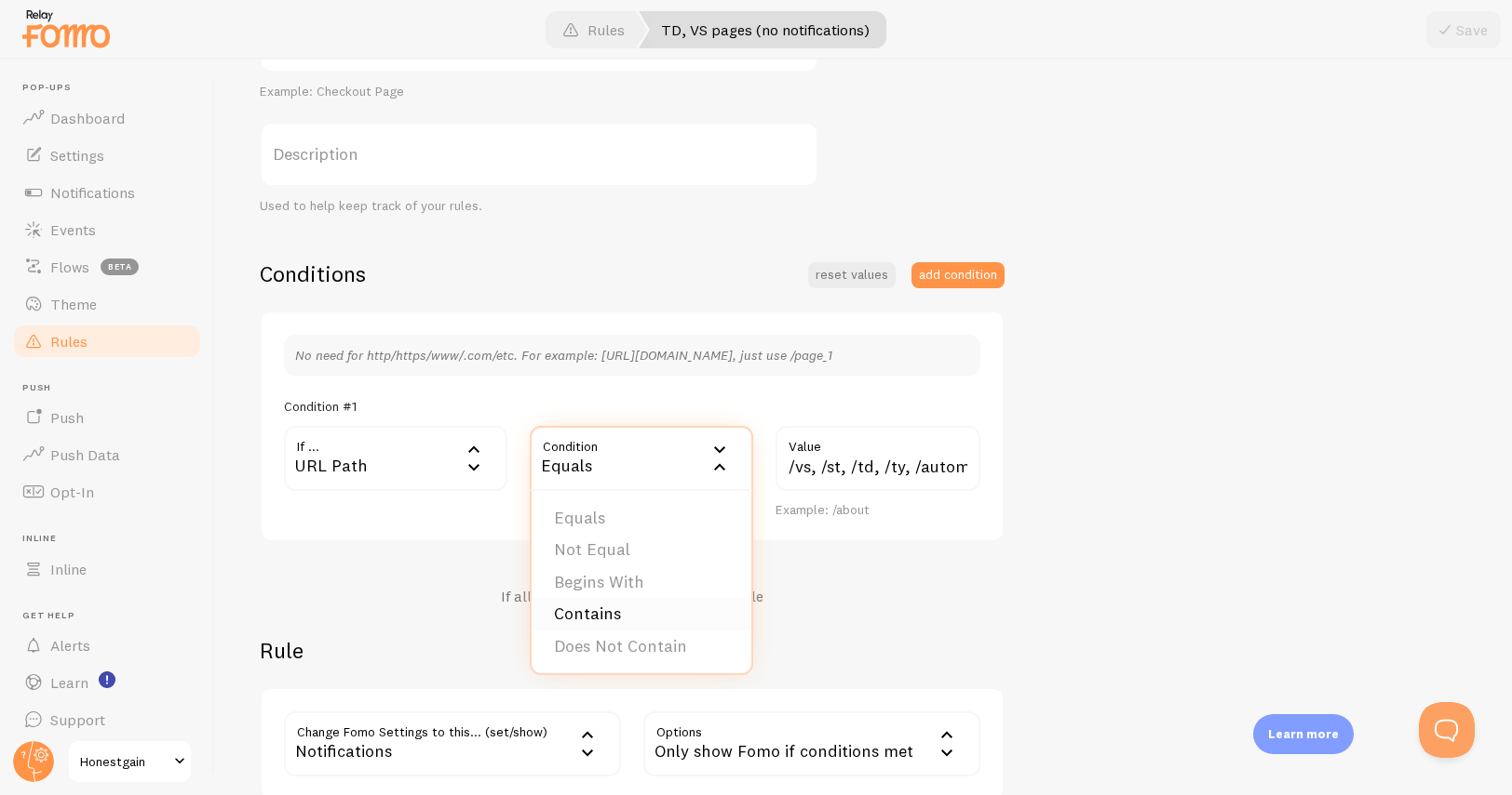
click at [592, 618] on li "Contains" at bounding box center [641, 614] width 220 height 32
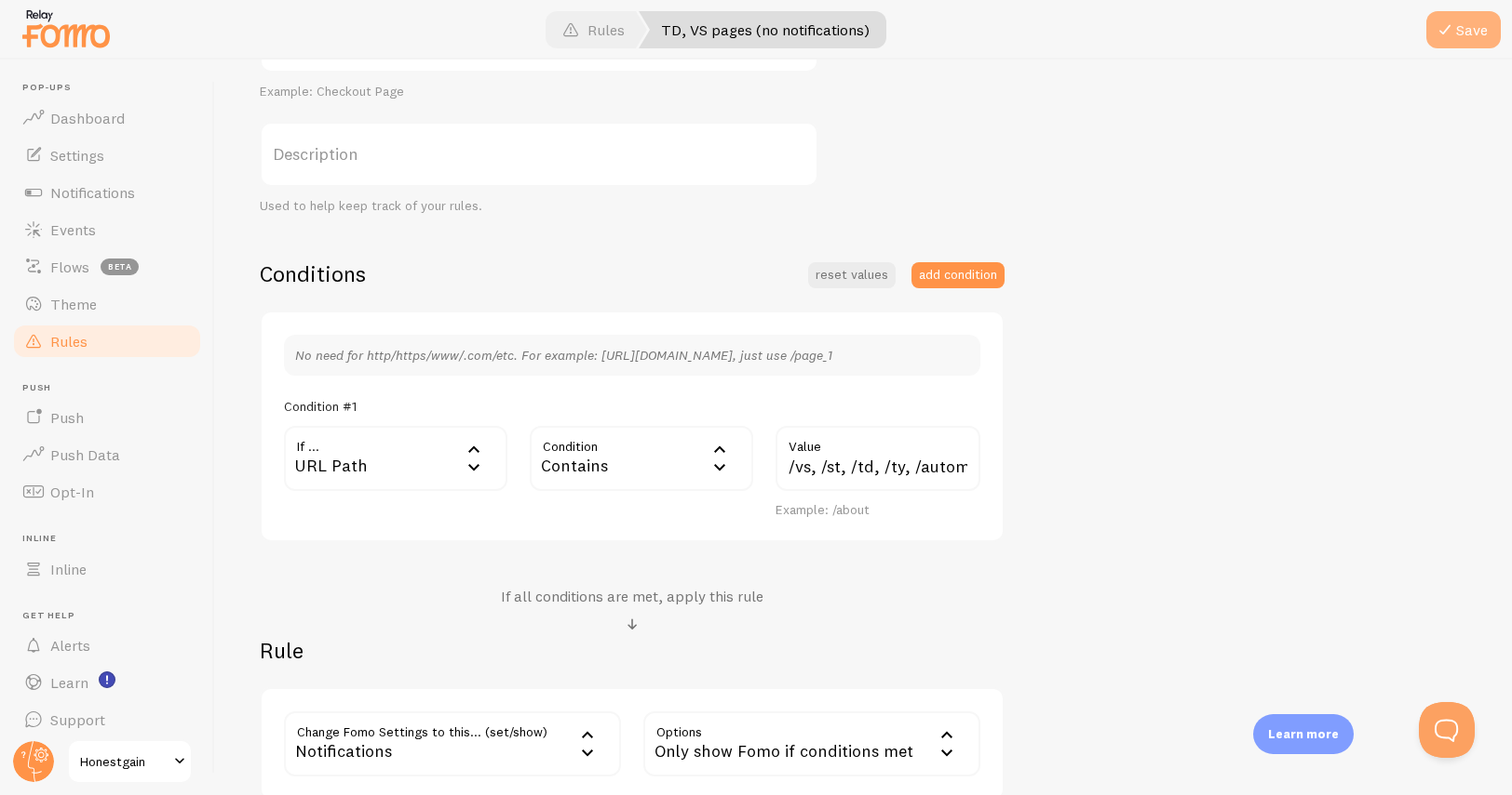
click at [1440, 43] on button "Save" at bounding box center [1463, 29] width 74 height 37
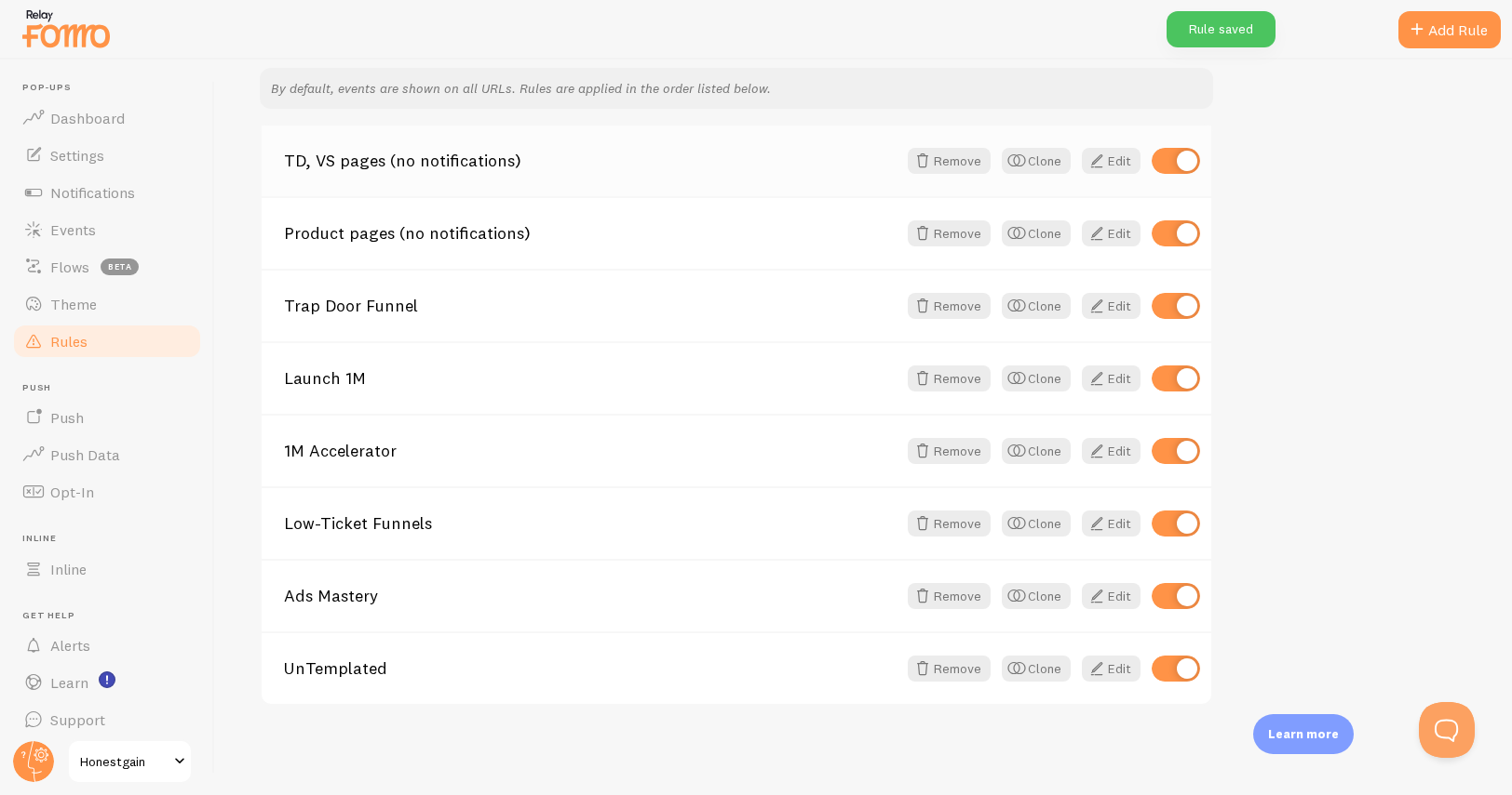
scroll to position [207, 0]
click at [648, 224] on div "Product pages (no notifications) Remove Clone Edit" at bounding box center [736, 233] width 950 height 72
click at [516, 242] on link "Product pages (no notifications)" at bounding box center [590, 235] width 613 height 17
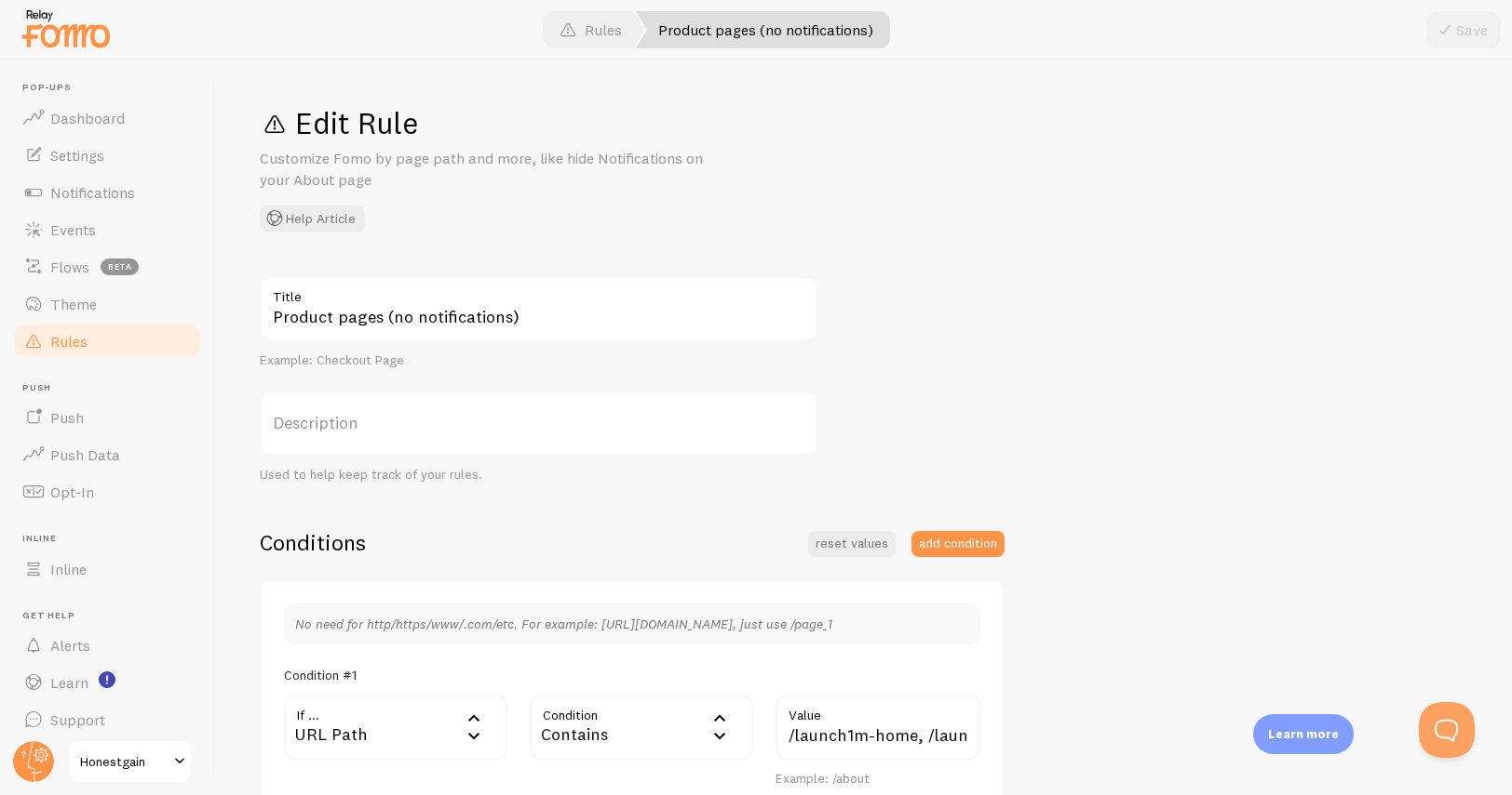
click at [93, 343] on link "Rules" at bounding box center [108, 340] width 192 height 37
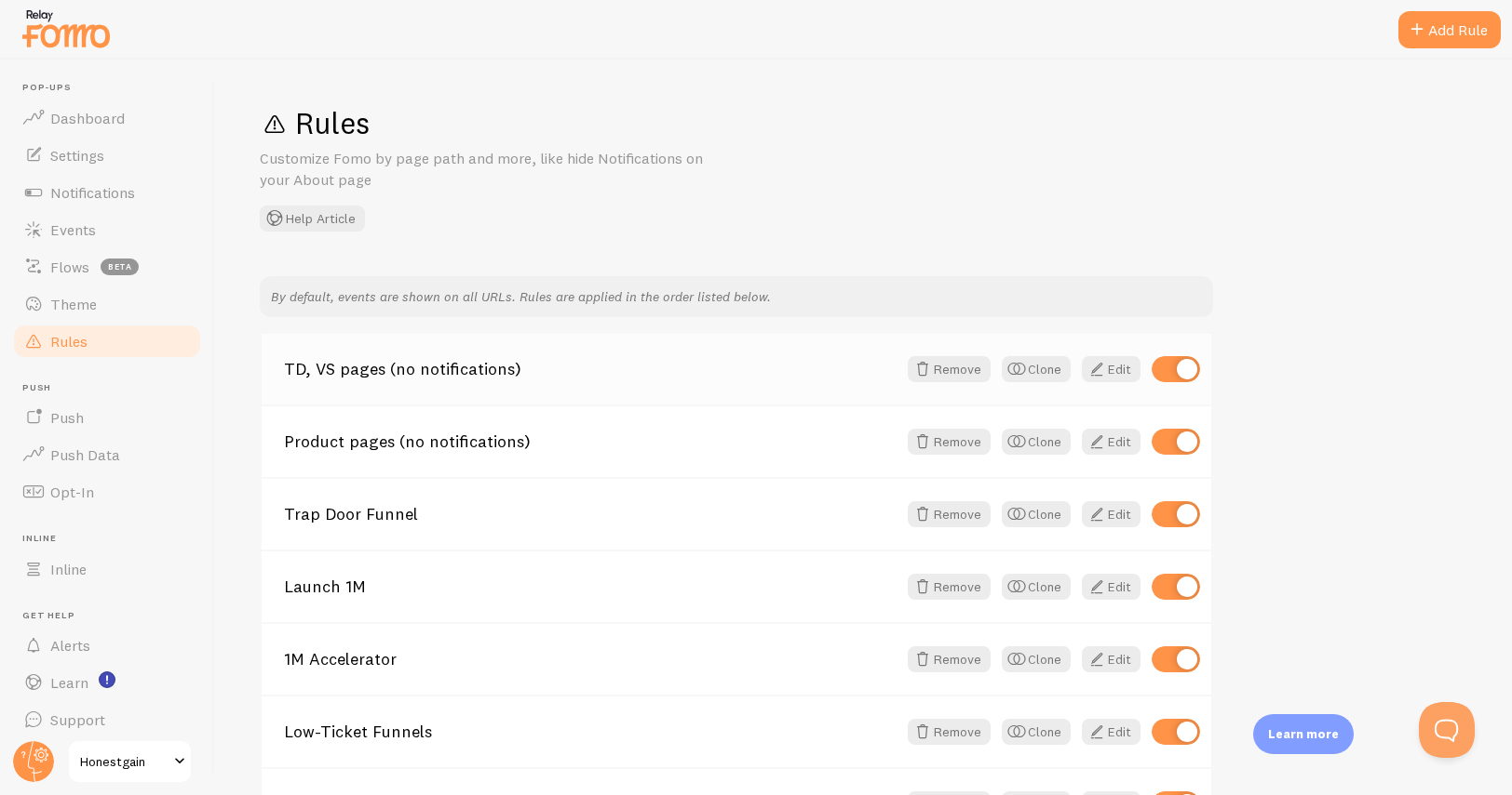
click at [396, 369] on link "TD, VS pages (no notifications)" at bounding box center [590, 370] width 613 height 17
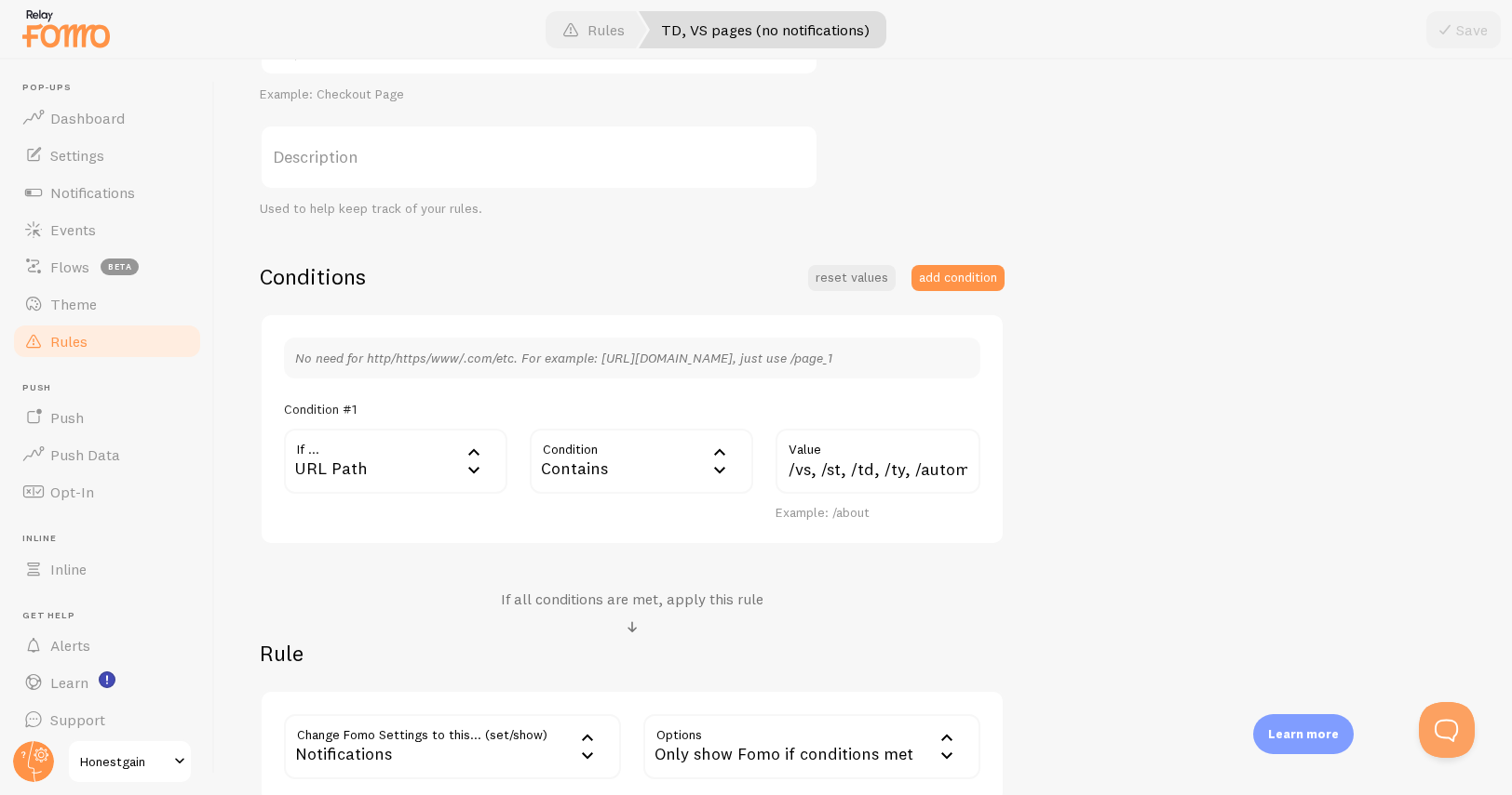
scroll to position [437, 0]
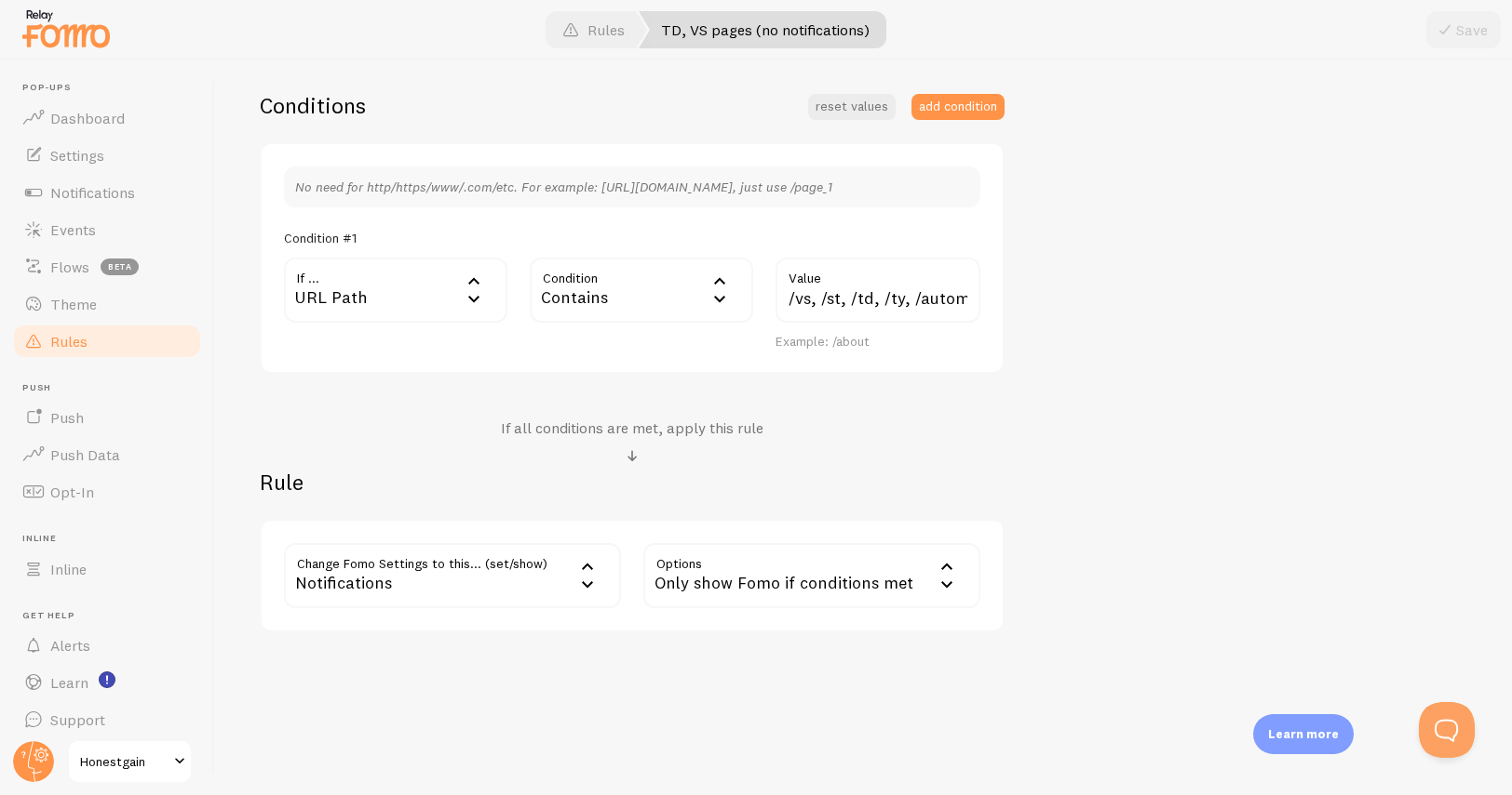
click at [428, 563] on div "Notifications" at bounding box center [452, 575] width 337 height 65
click at [733, 668] on div "Edit Rule Customize Fomo by page path and more, like hide Notifications on your…" at bounding box center [863, 428] width 1297 height 736
click at [735, 576] on div "Only show Fomo if conditions met" at bounding box center [812, 575] width 337 height 65
click at [723, 636] on li "Hide Fomo" at bounding box center [812, 636] width 333 height 32
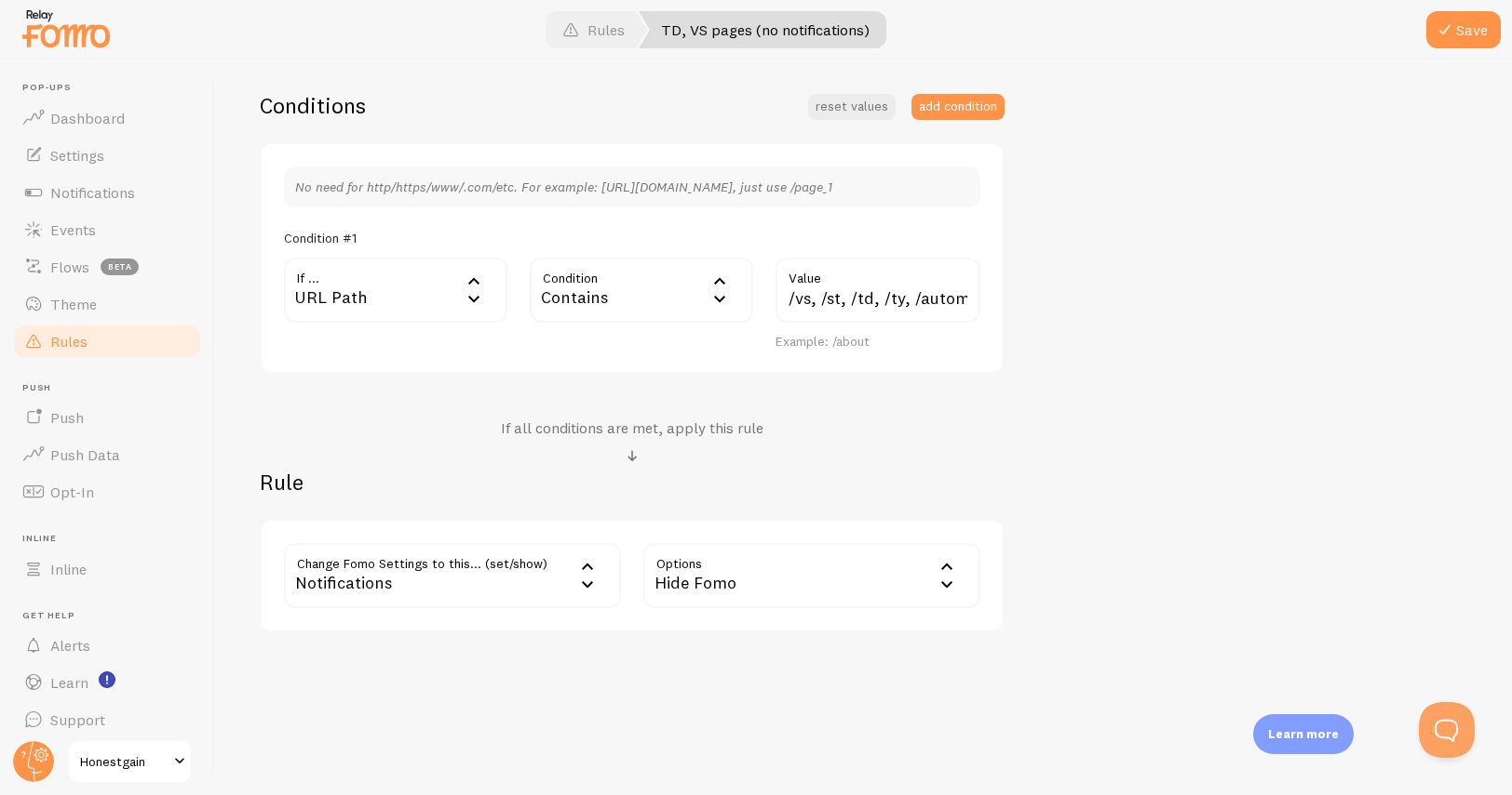
click at [749, 678] on div "Edit Rule Customize Fomo by page path and more, like hide Notifications on your…" at bounding box center [863, 428] width 1297 height 736
click at [1463, 43] on button "Save" at bounding box center [1463, 29] width 74 height 37
